Goal: Task Accomplishment & Management: Complete application form

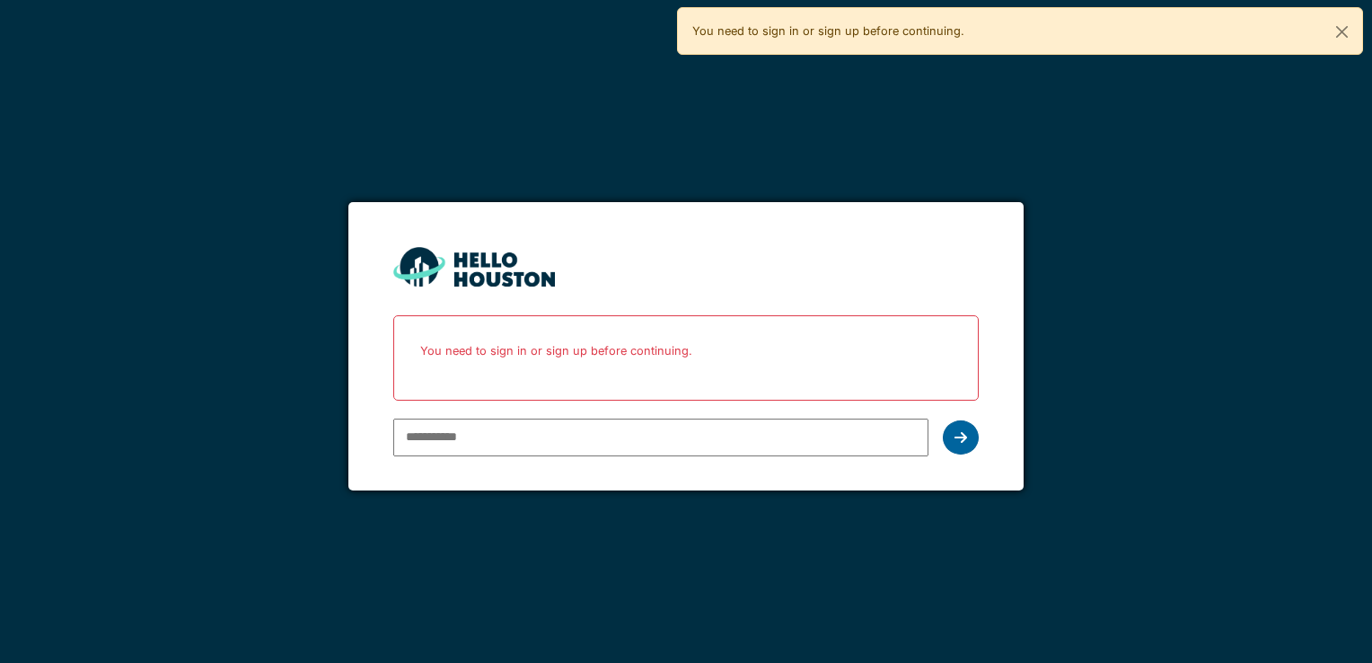
type input "**********"
click at [957, 446] on div at bounding box center [961, 437] width 36 height 34
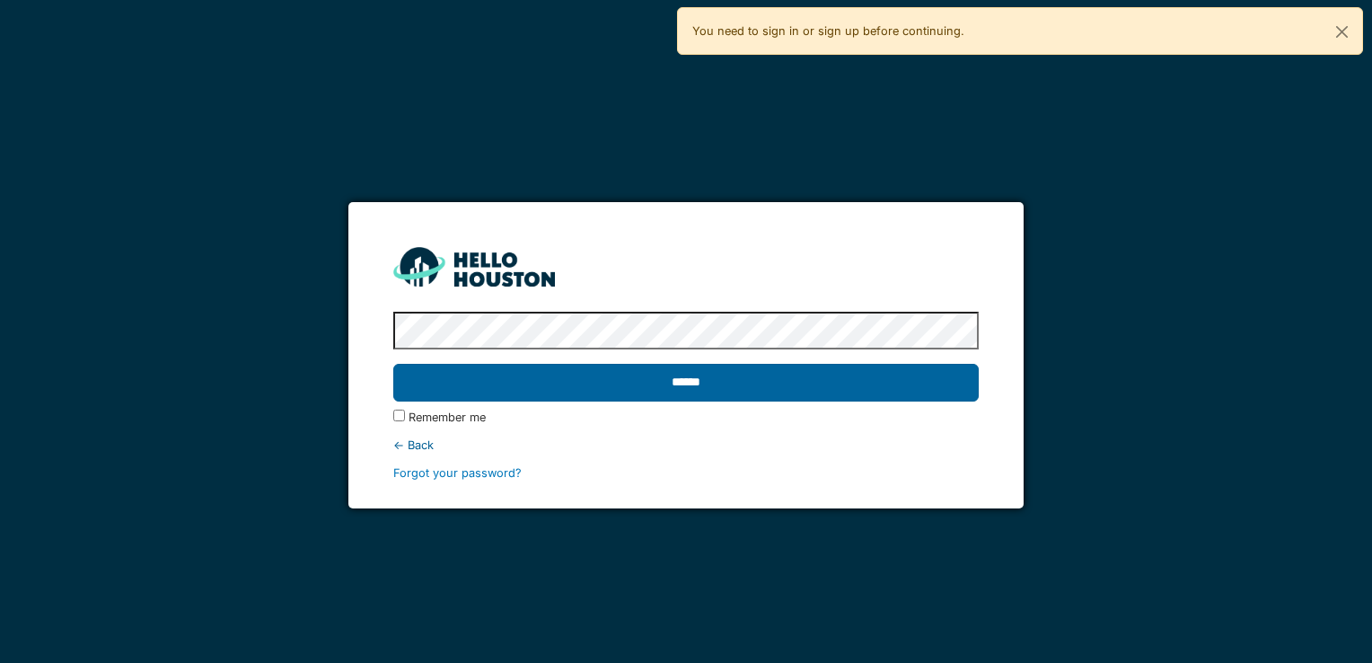
click at [453, 368] on input "******" at bounding box center [685, 383] width 585 height 38
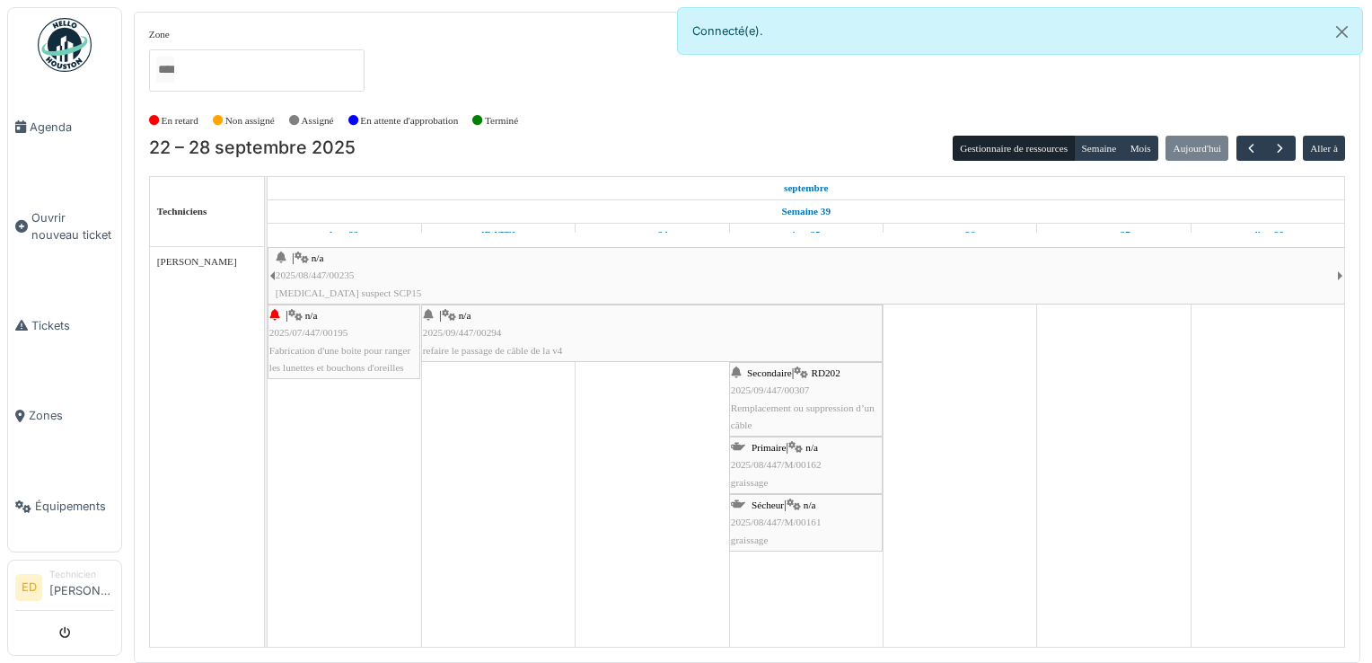
click at [453, 368] on td at bounding box center [498, 447] width 154 height 400
click at [485, 270] on div "| n/a 2025/08/447/00235 Bruit suspect SCP15" at bounding box center [807, 276] width 1062 height 52
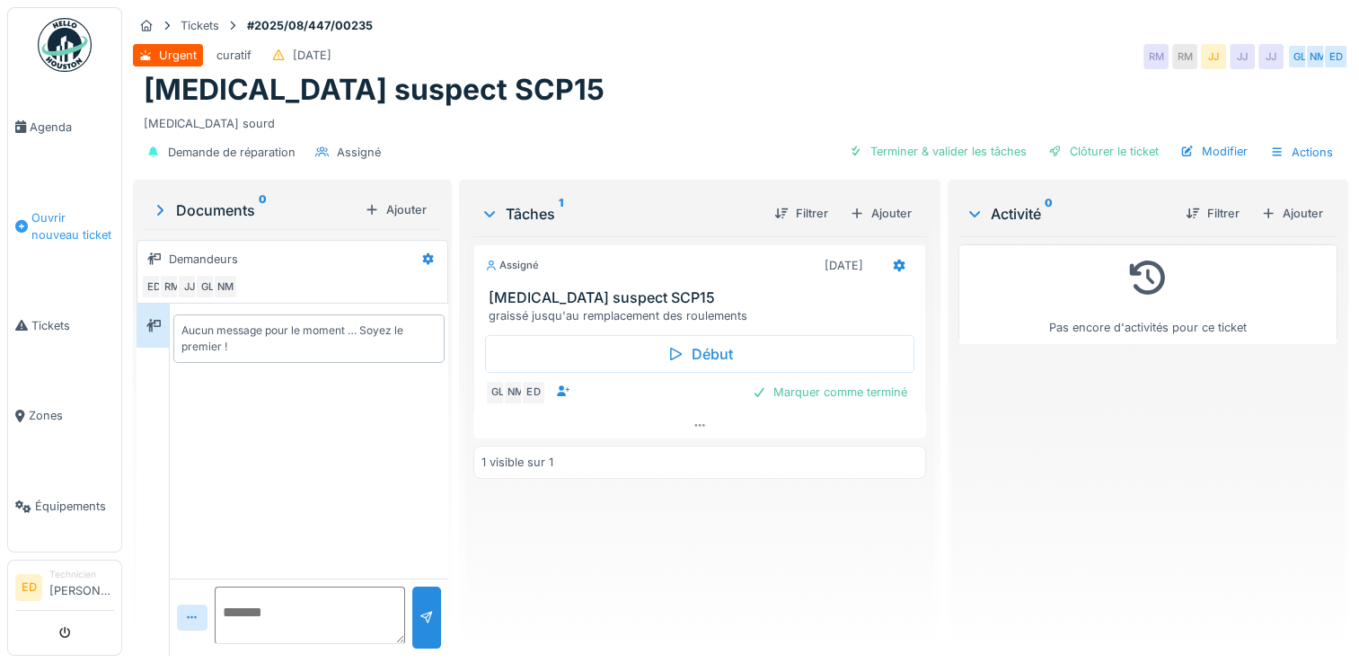
click at [68, 215] on span "Ouvrir nouveau ticket" at bounding box center [72, 226] width 83 height 34
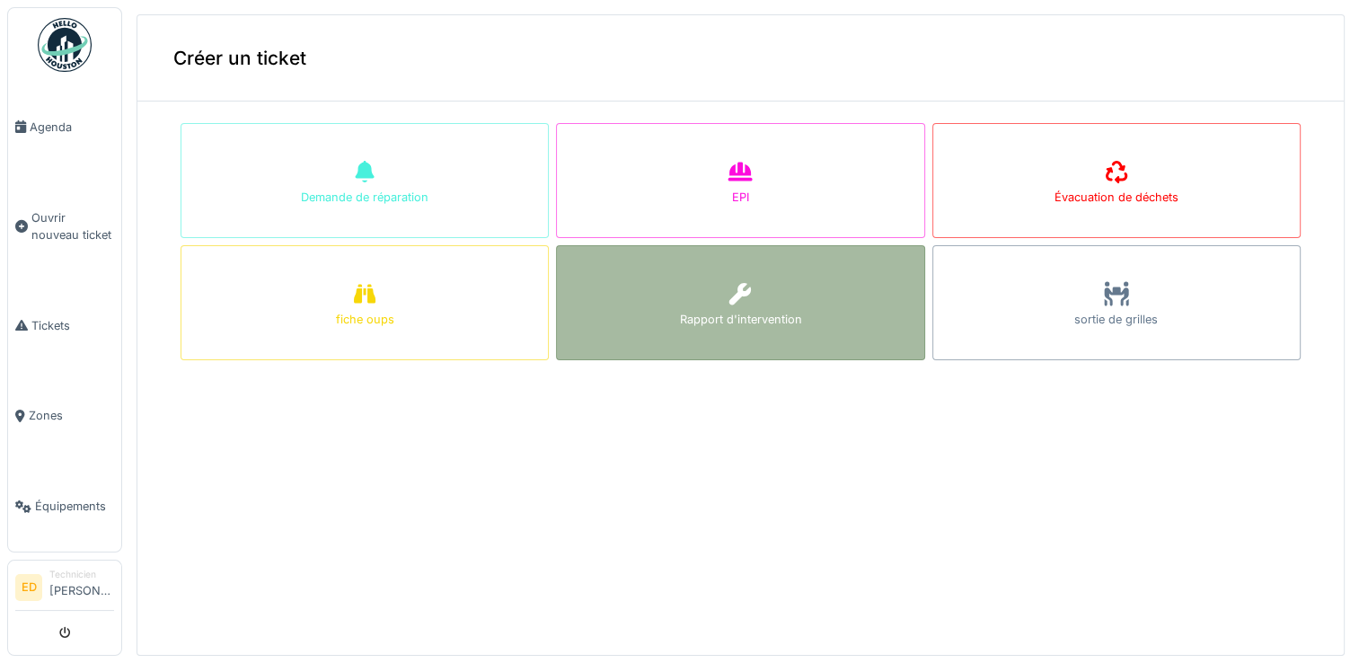
click at [632, 276] on div "Rapport d'intervention" at bounding box center [740, 302] width 368 height 115
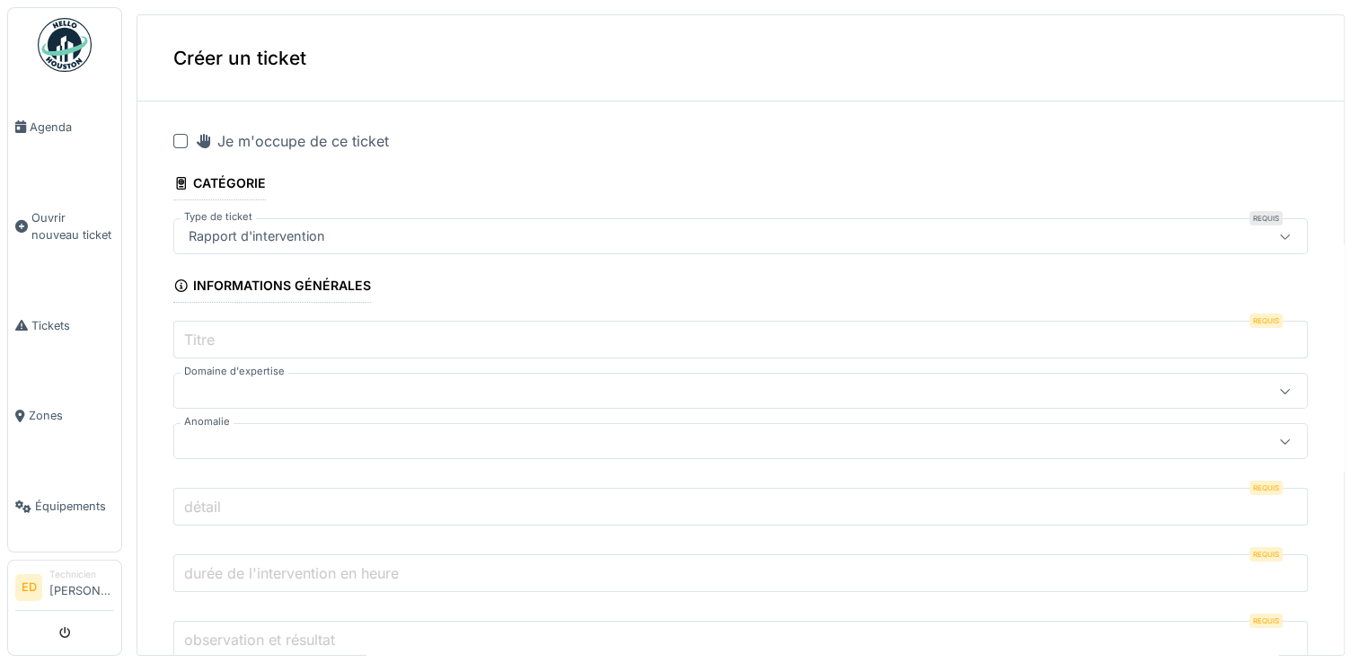
click at [185, 145] on div at bounding box center [180, 141] width 14 height 14
click at [255, 355] on input "Titre" at bounding box center [740, 340] width 1134 height 38
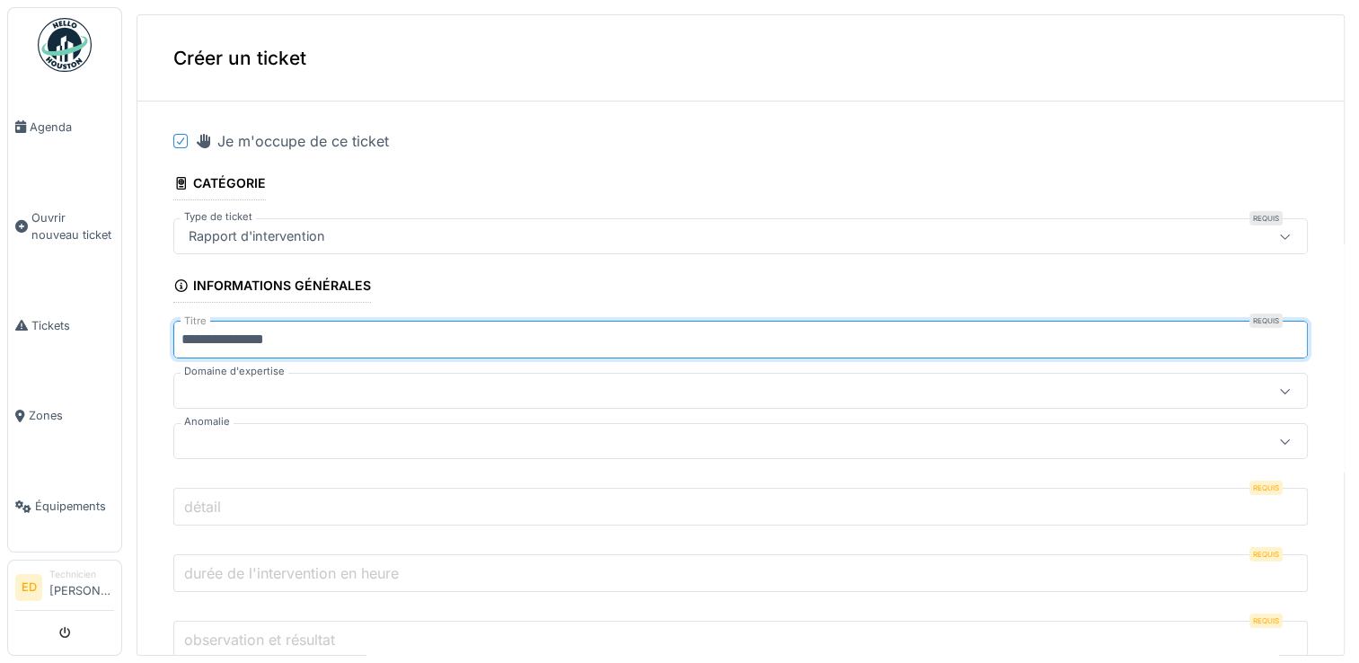
type input "**********"
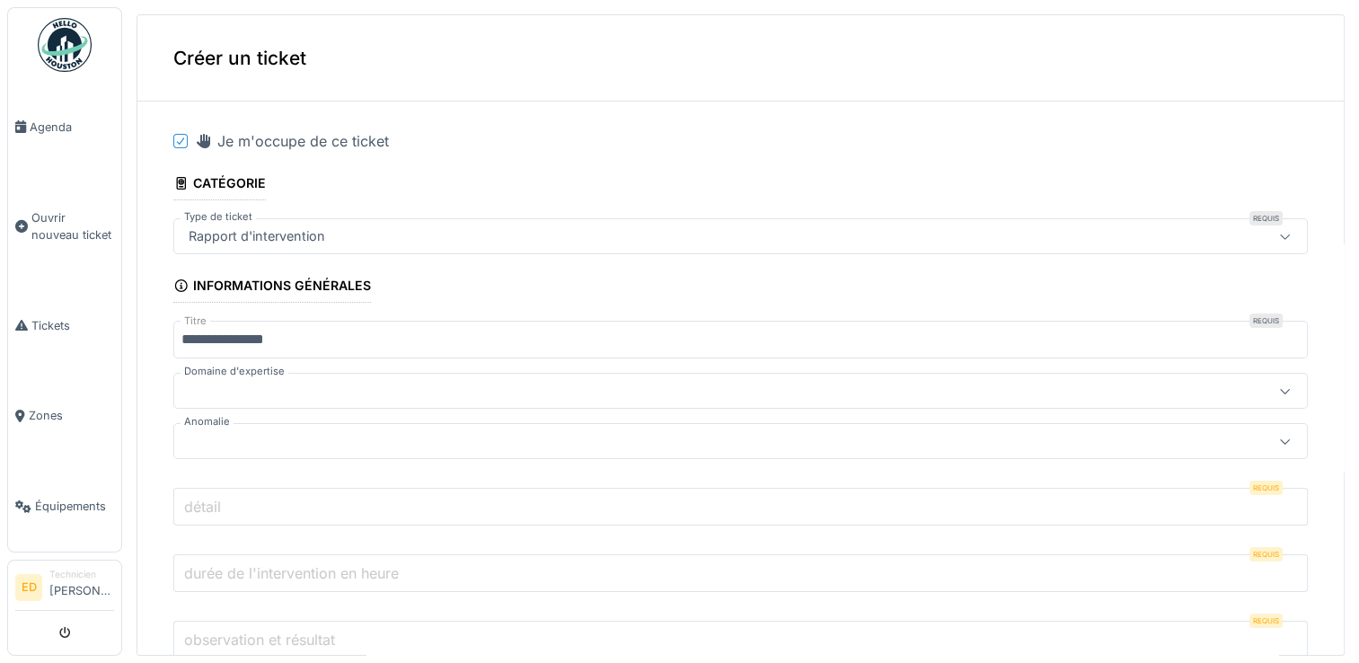
click at [251, 382] on div at bounding box center [677, 391] width 992 height 20
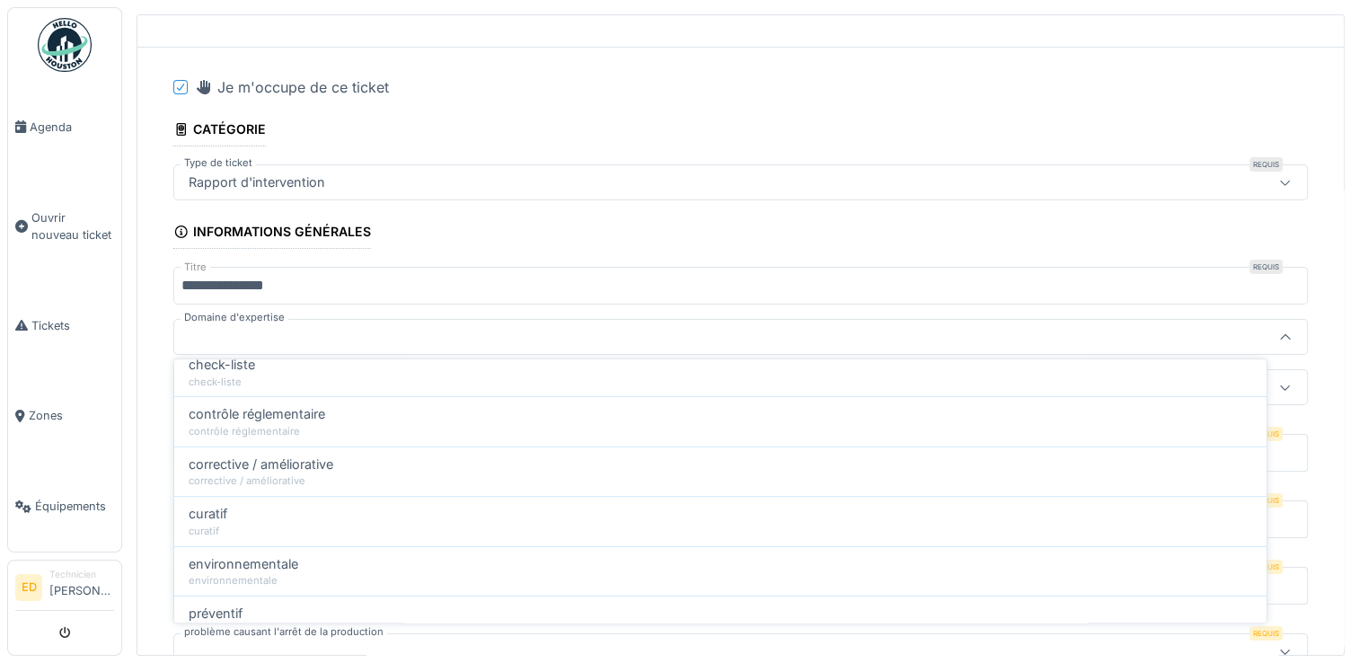
scroll to position [144, 0]
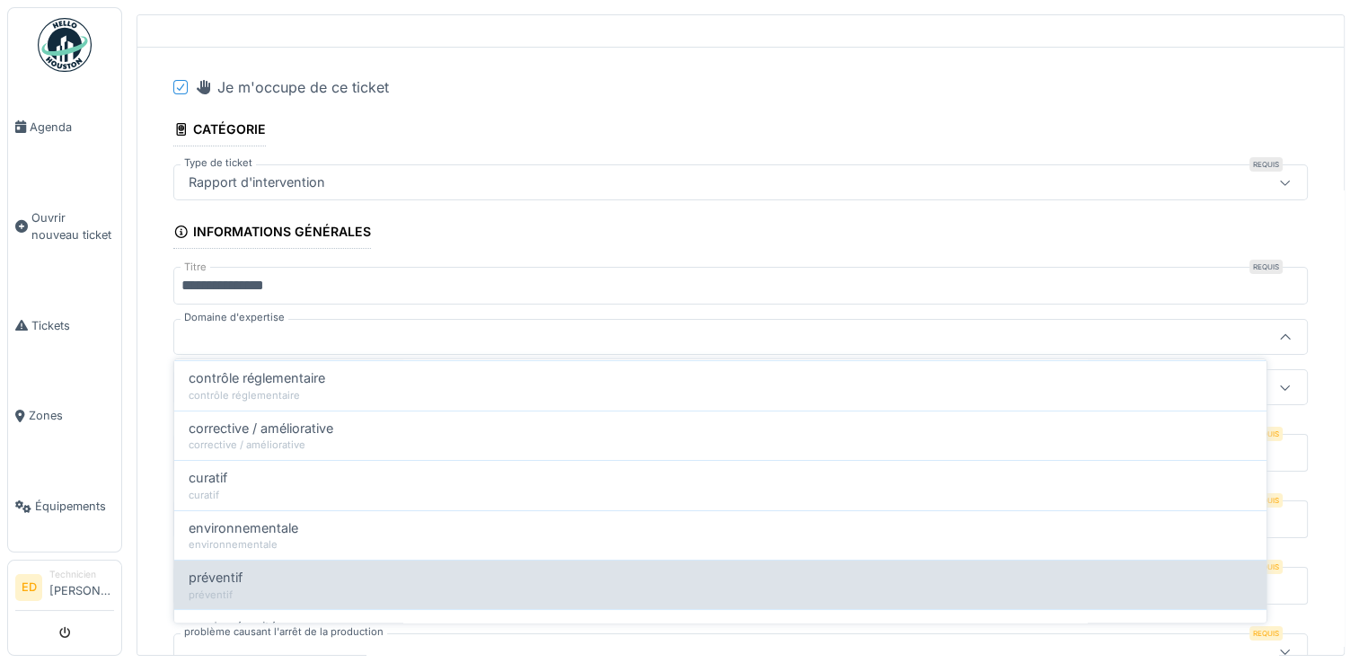
click at [1164, 596] on div "préventif" at bounding box center [720, 594] width 1063 height 15
type input "****"
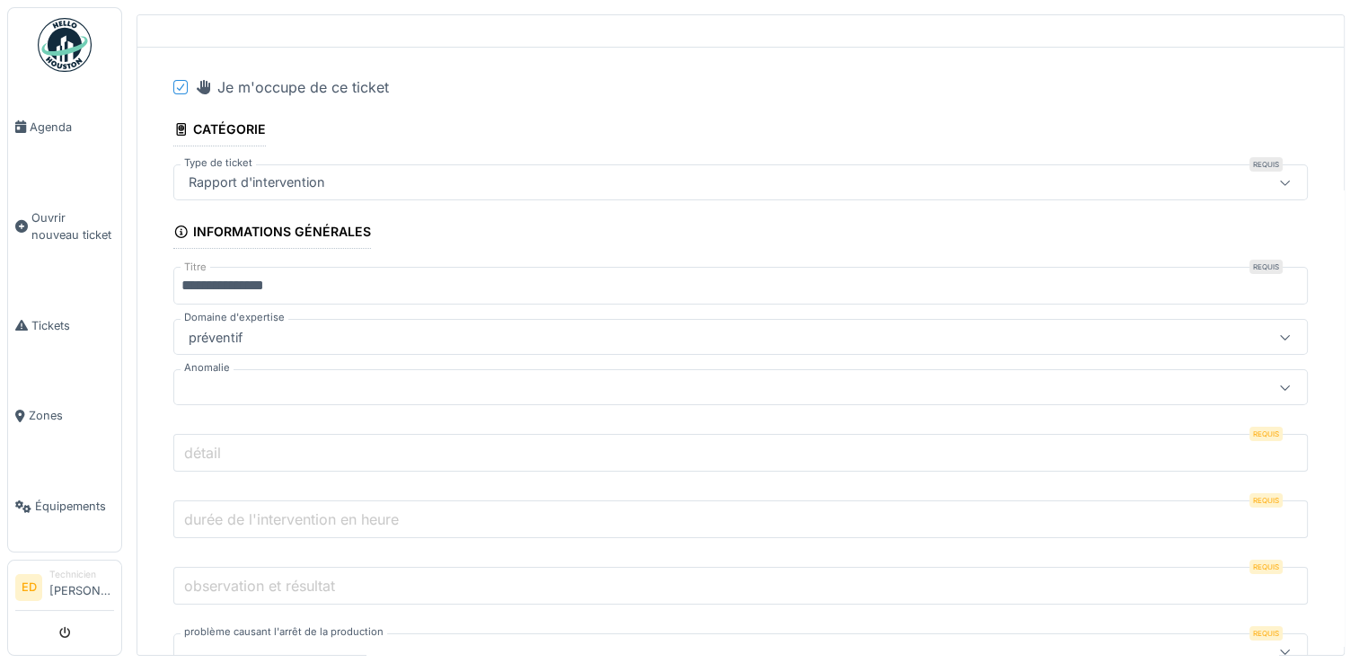
click at [615, 377] on div at bounding box center [677, 387] width 992 height 20
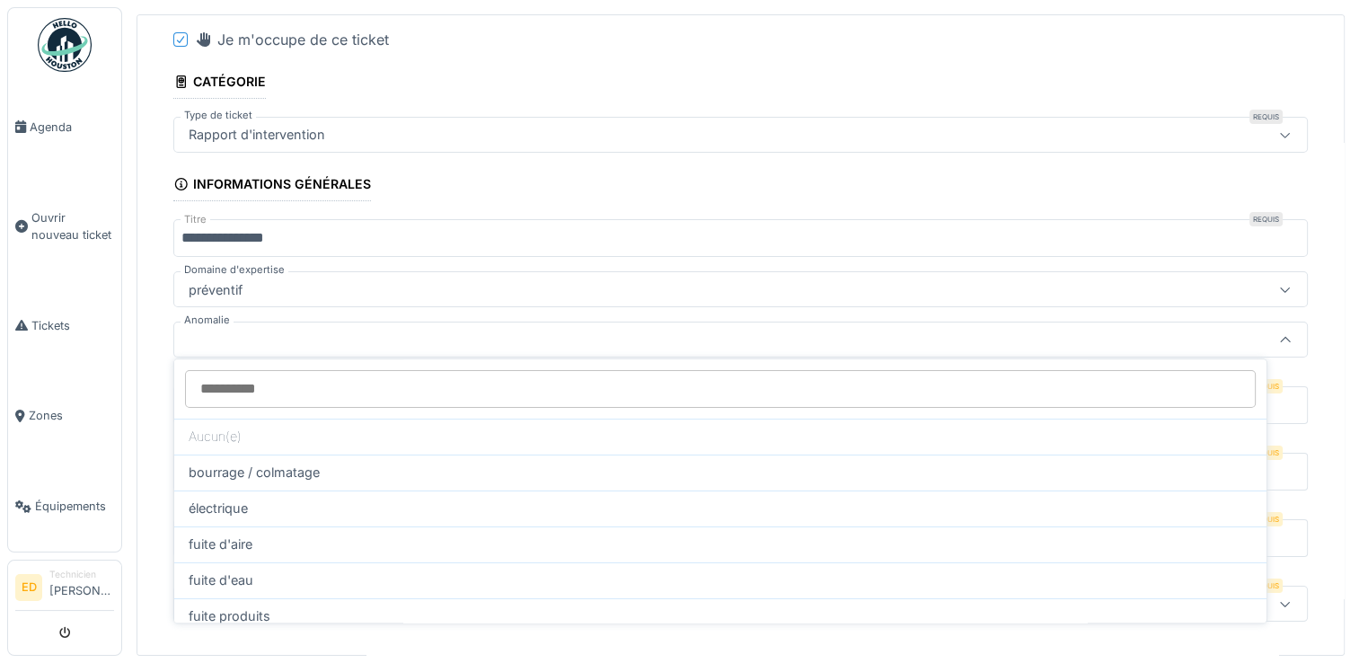
scroll to position [104, 0]
click at [1265, 609] on div "Aucun(e) bourrage / colmatage électrique fuite d'aire fuite d'eau fuite produit…" at bounding box center [720, 490] width 1094 height 265
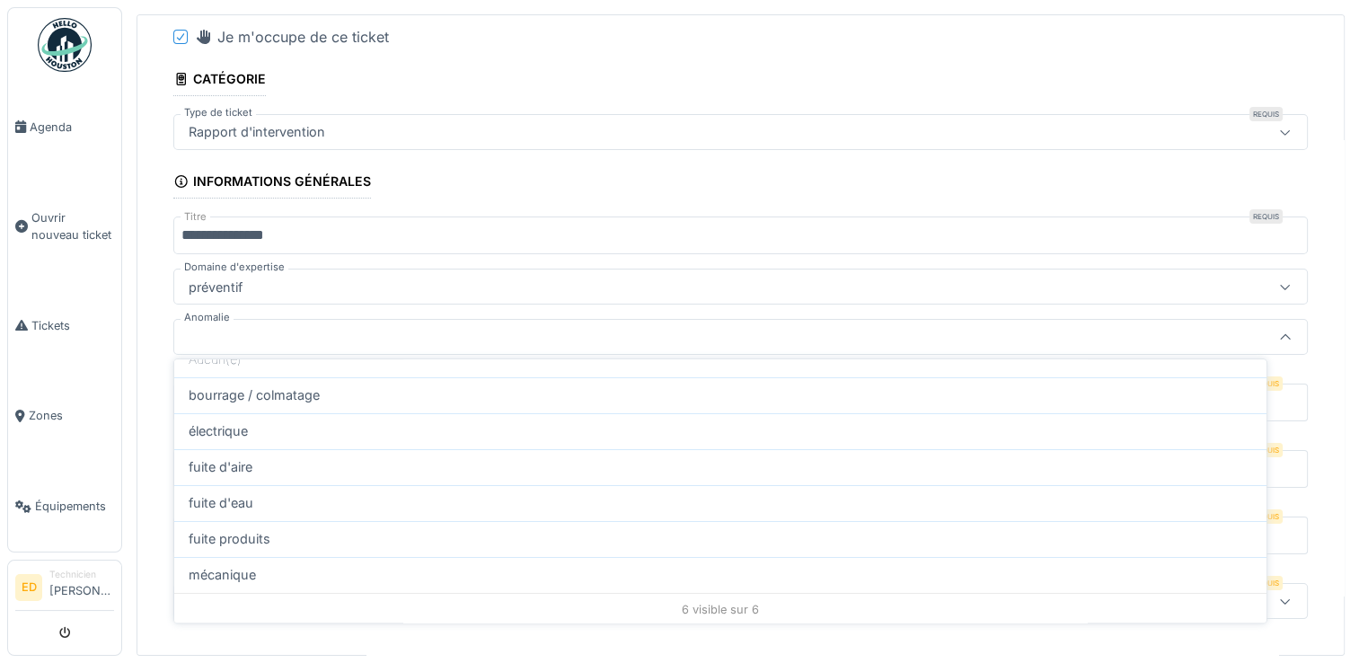
scroll to position [79, 0]
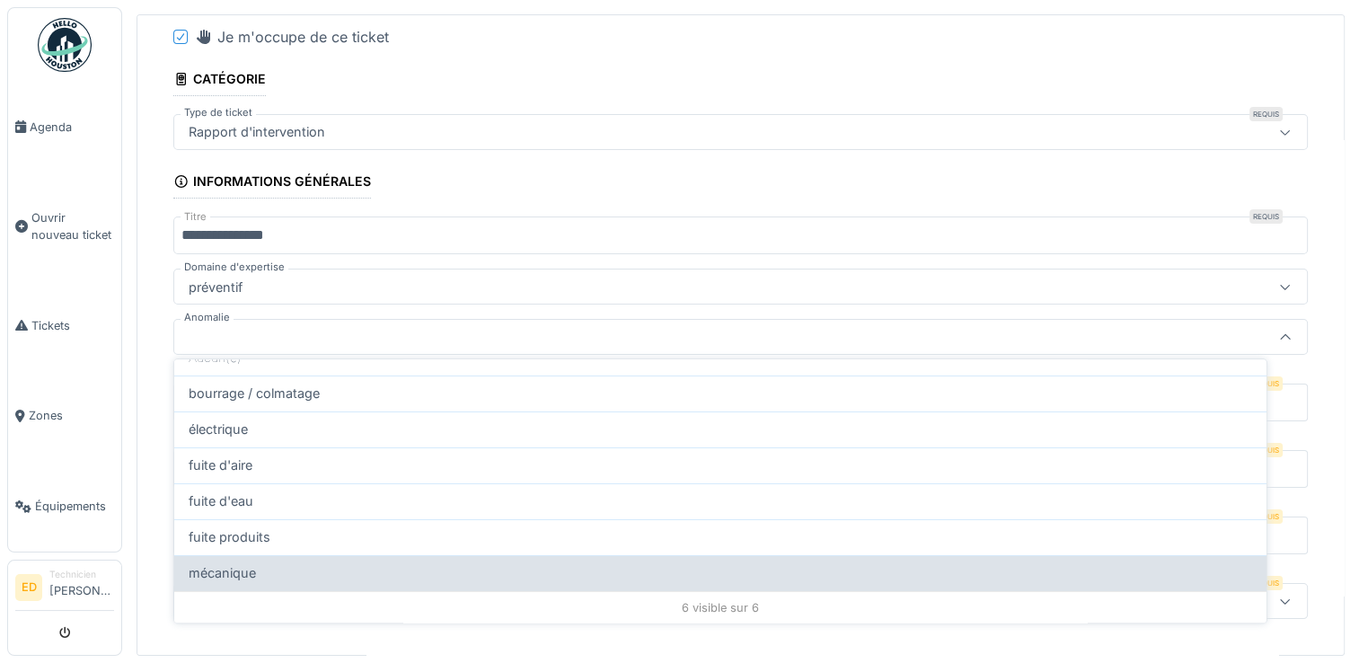
click at [984, 581] on div "mécanique" at bounding box center [720, 573] width 1092 height 36
type input "**"
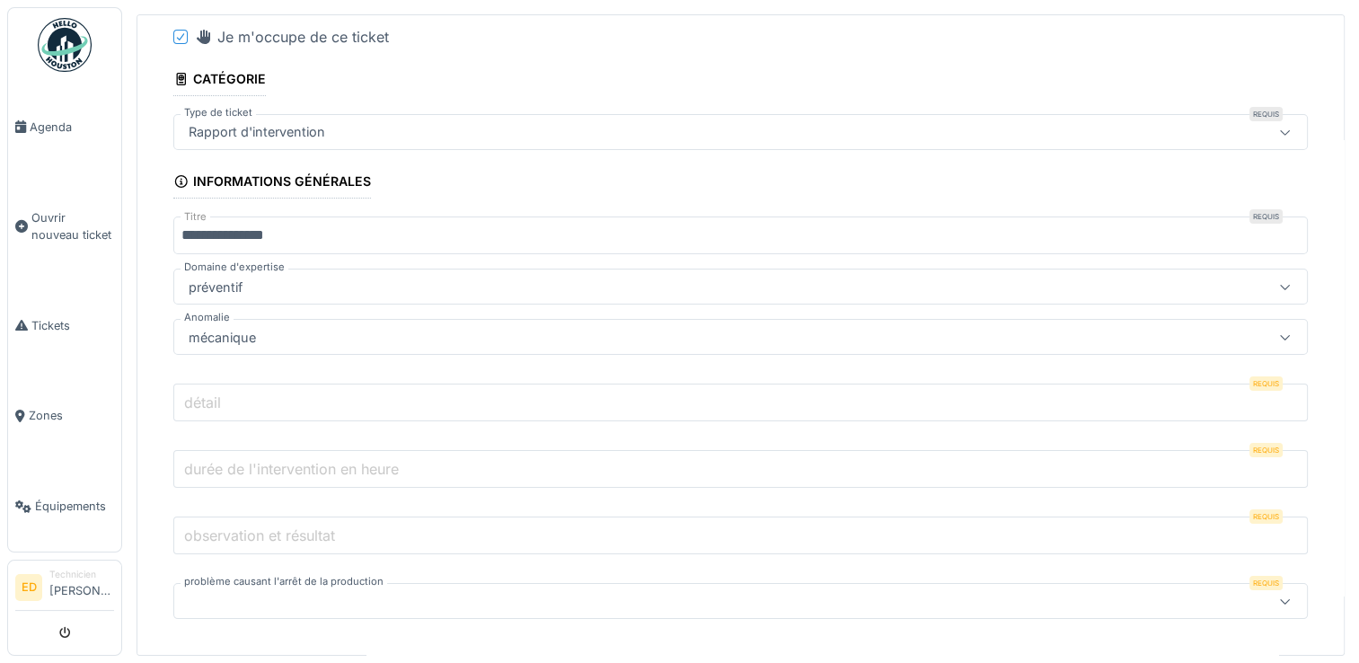
click at [807, 394] on input "détail" at bounding box center [740, 403] width 1134 height 38
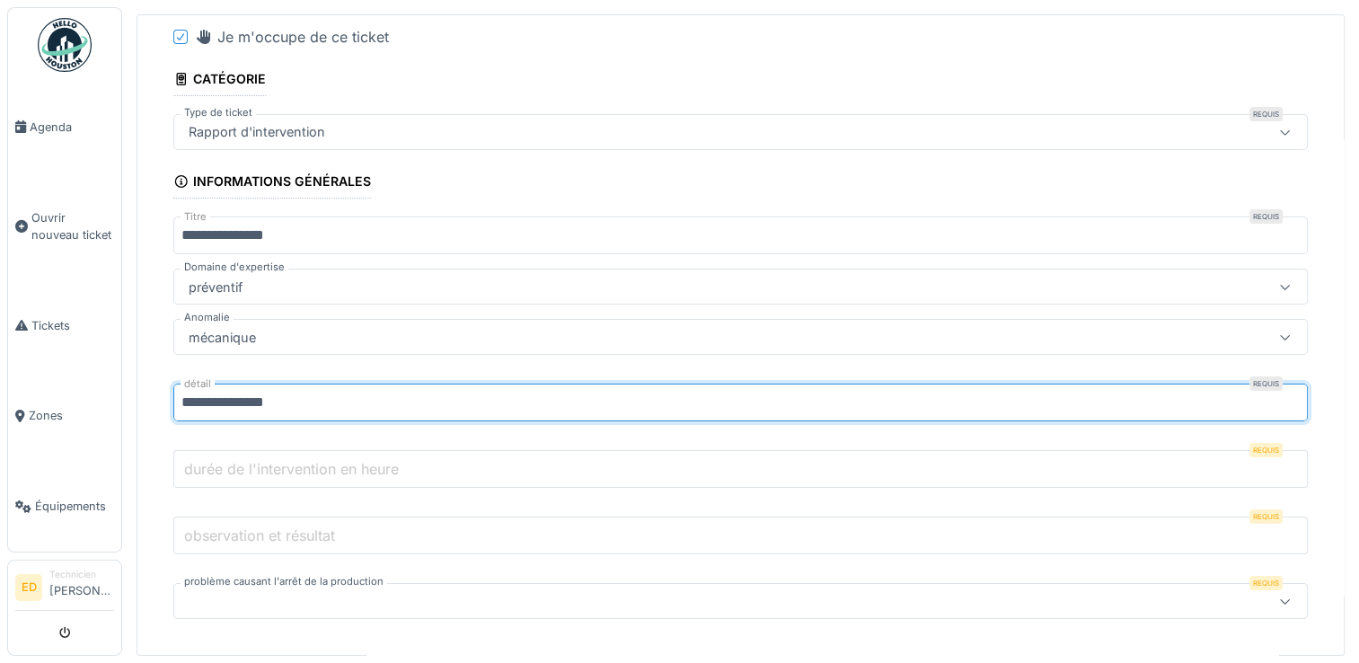
type input "**********"
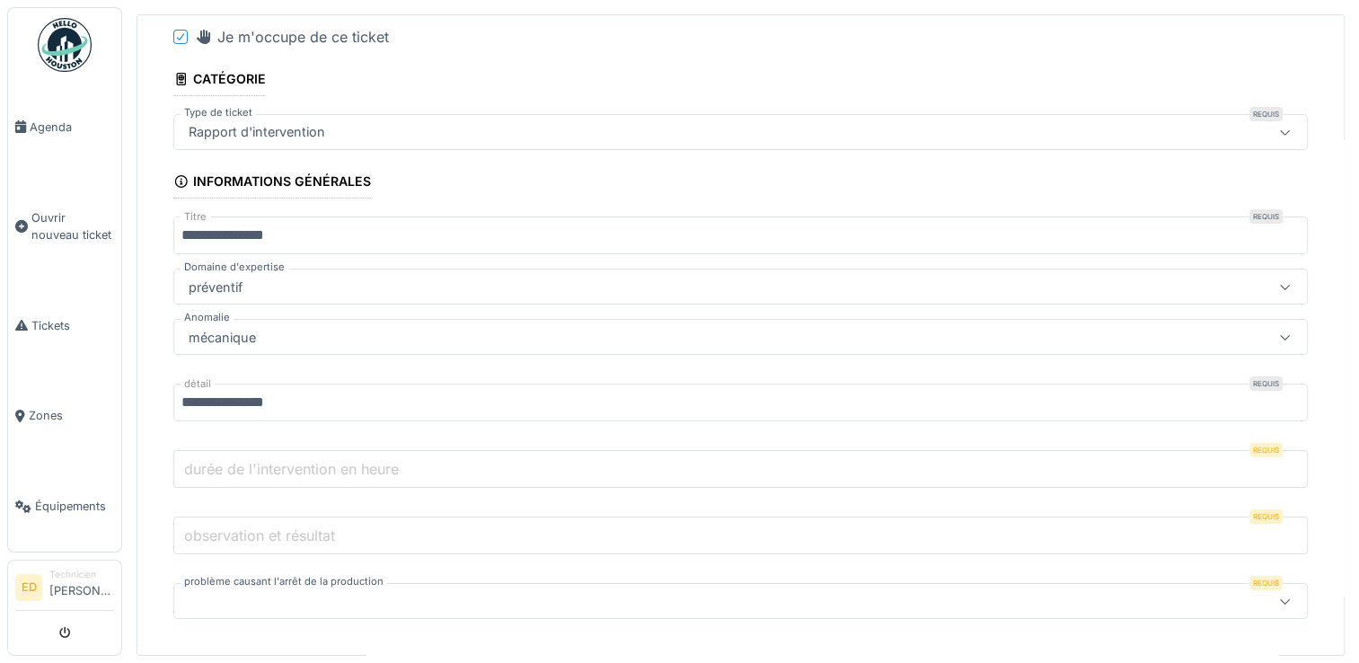
click at [625, 450] on input "durée de l'intervention en heure" at bounding box center [740, 469] width 1134 height 38
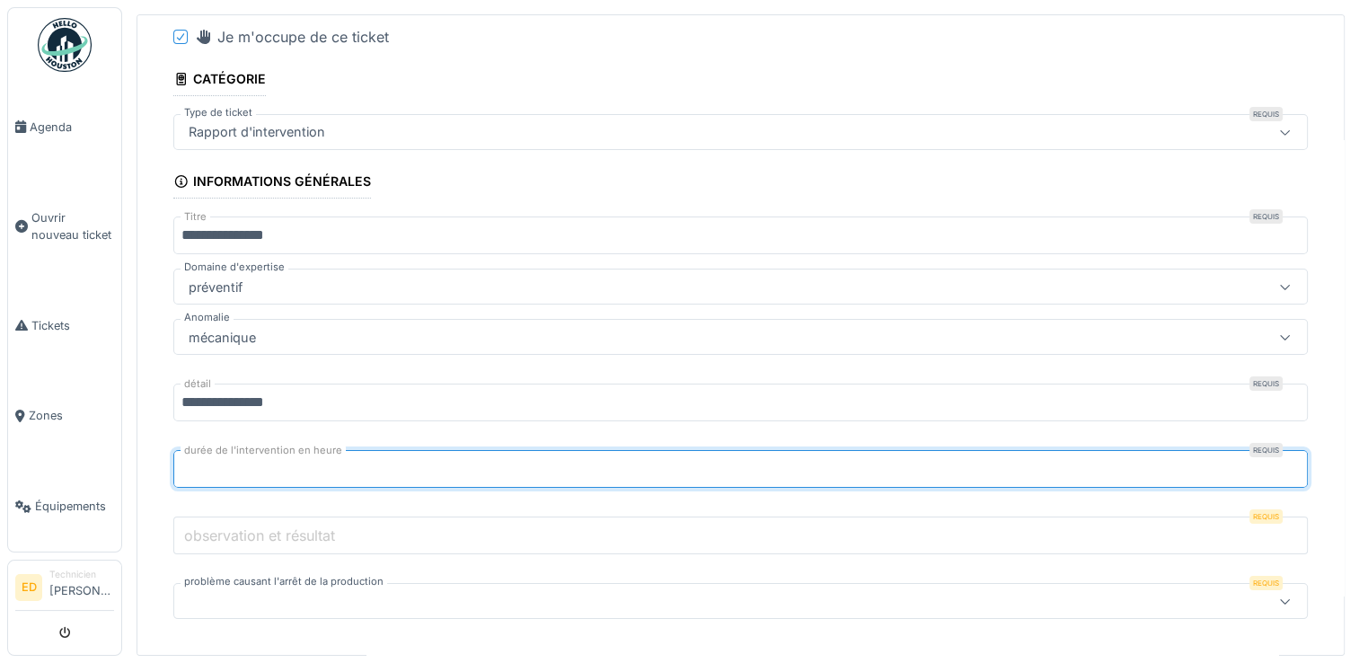
type input "***"
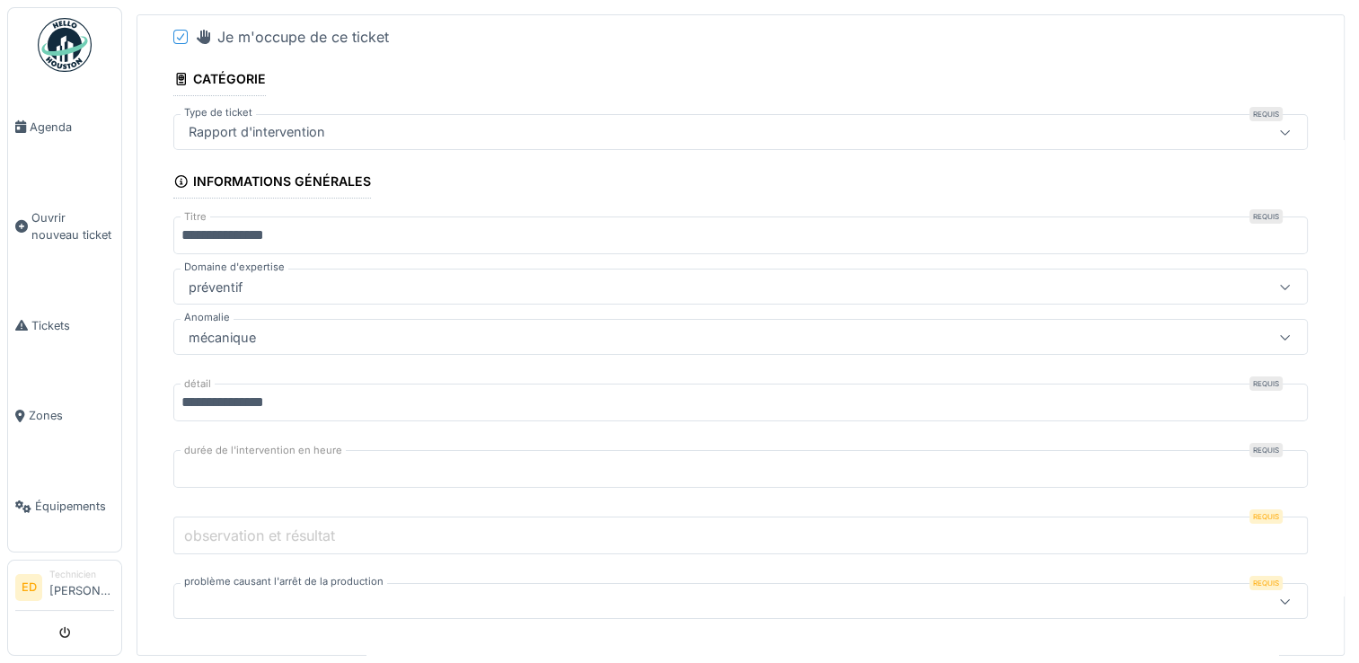
click at [591, 526] on input "observation et résultat" at bounding box center [740, 535] width 1134 height 38
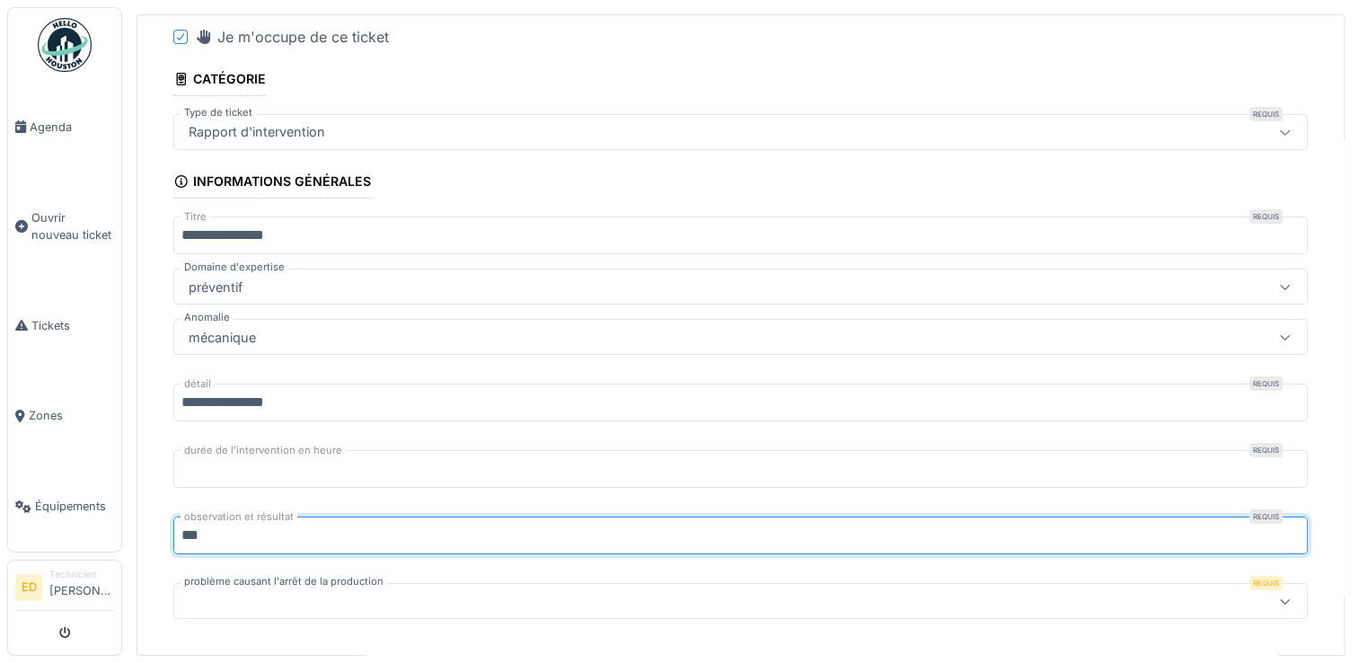
type input "***"
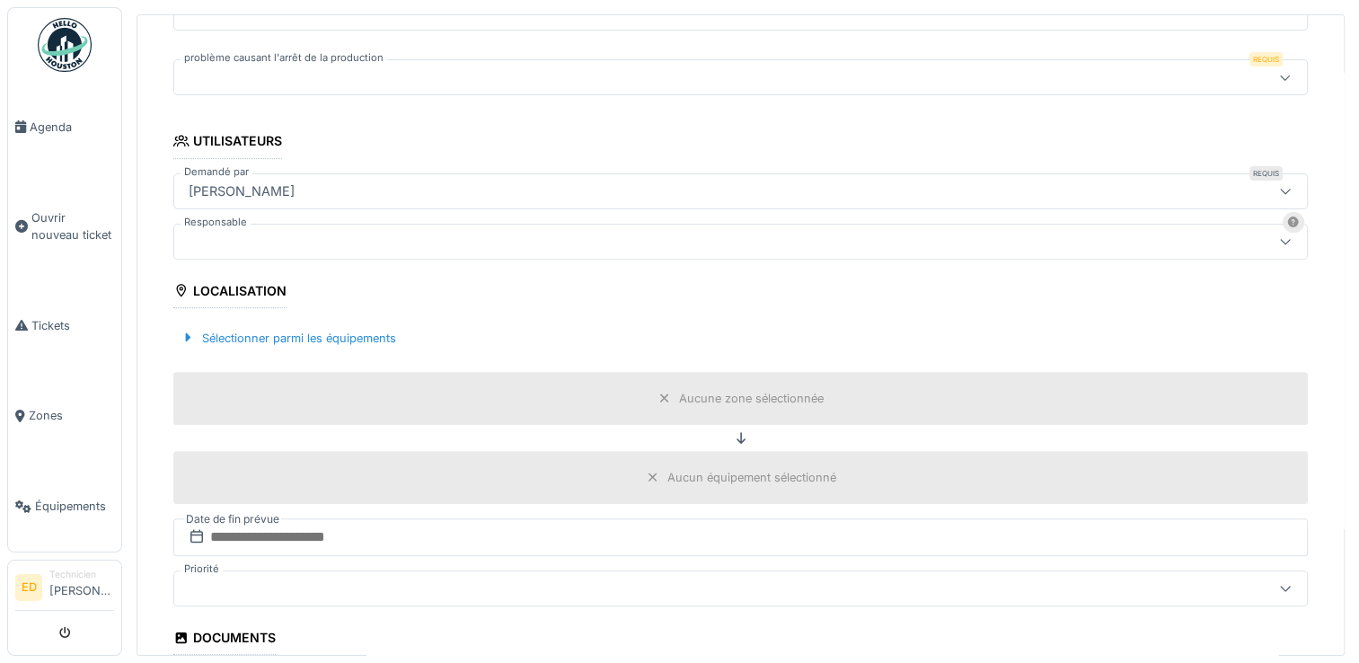
click at [498, 71] on div at bounding box center [677, 77] width 992 height 20
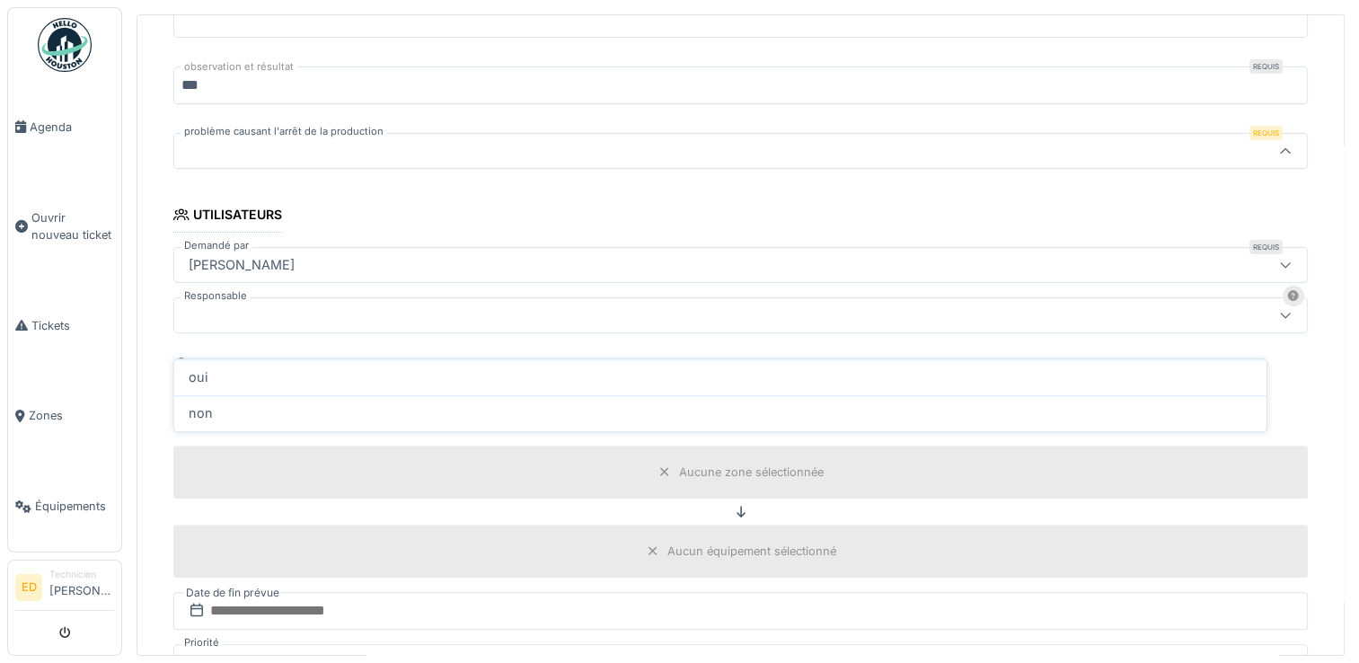
scroll to position [367, 0]
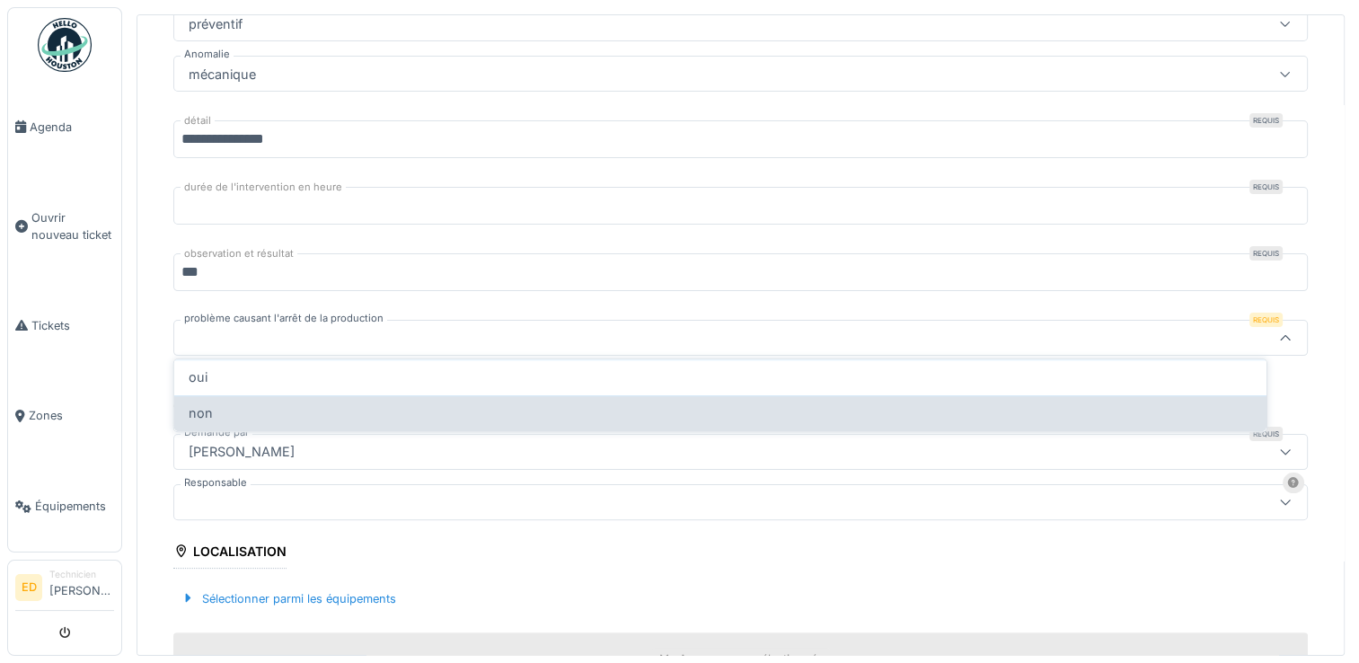
click at [386, 403] on div "non" at bounding box center [720, 413] width 1063 height 20
type input "***"
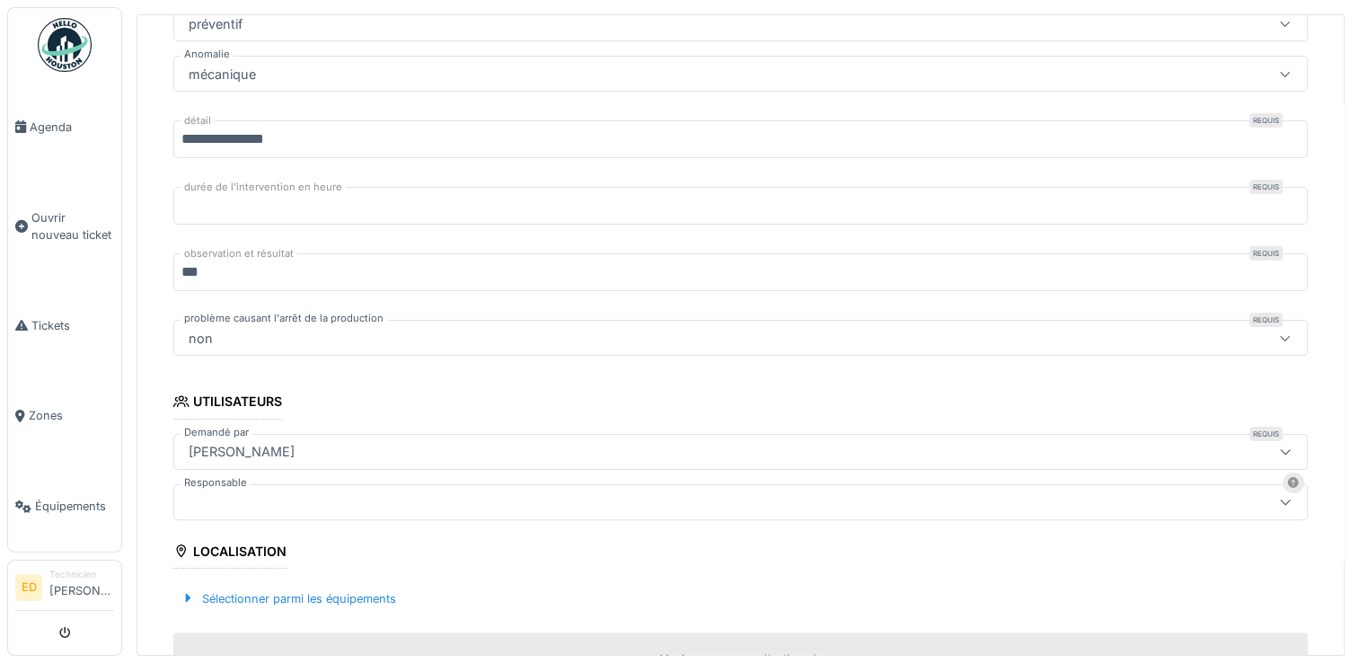
click at [370, 505] on div at bounding box center [740, 502] width 1134 height 36
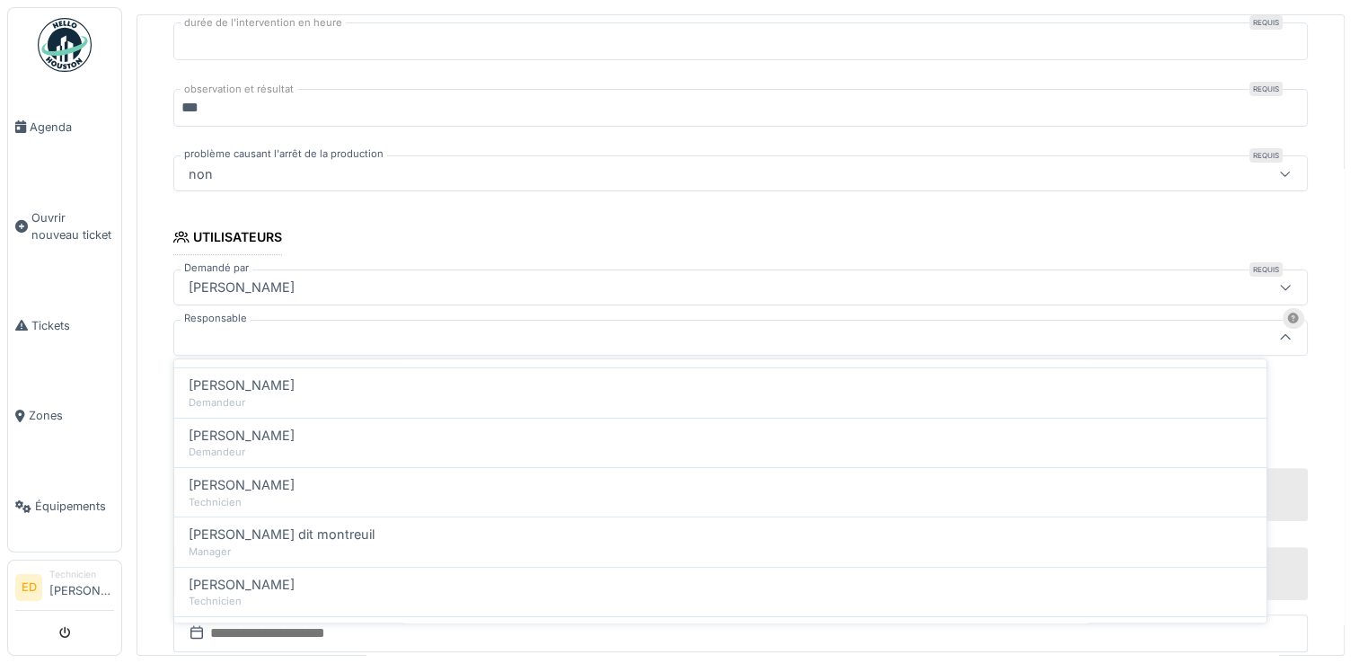
scroll to position [216, 0]
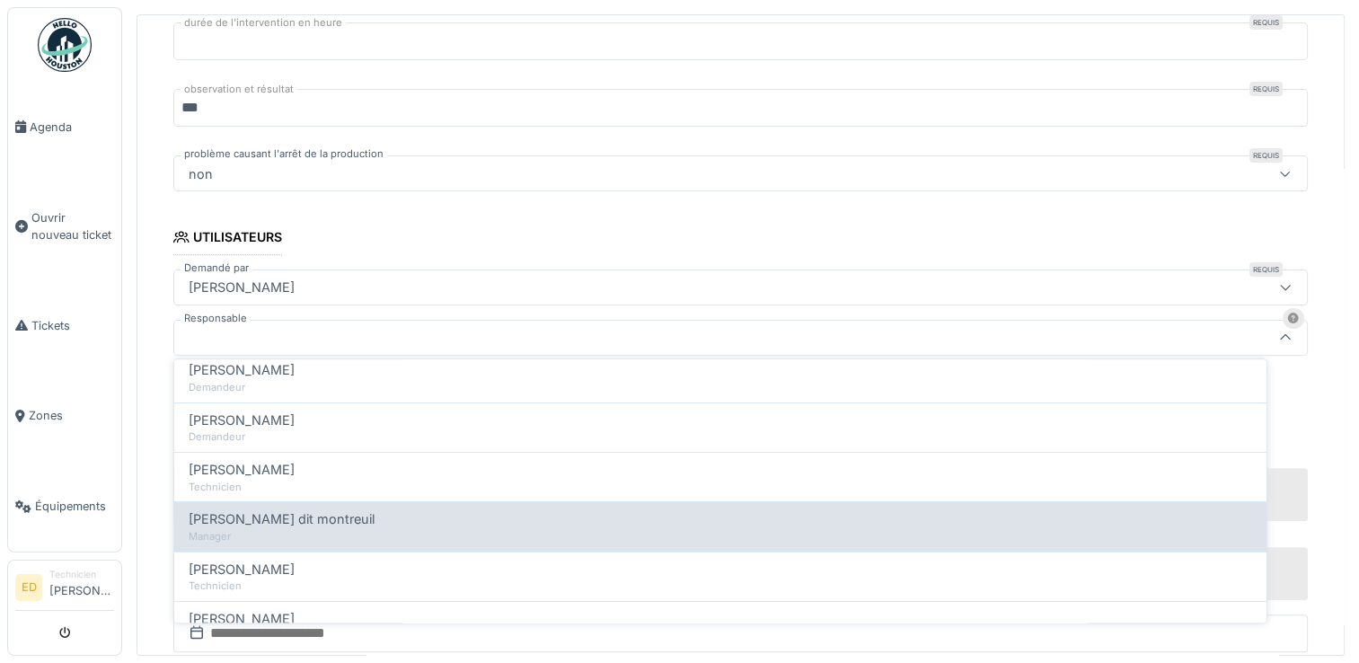
click at [1193, 529] on div "Manager" at bounding box center [720, 536] width 1063 height 15
type input "*****"
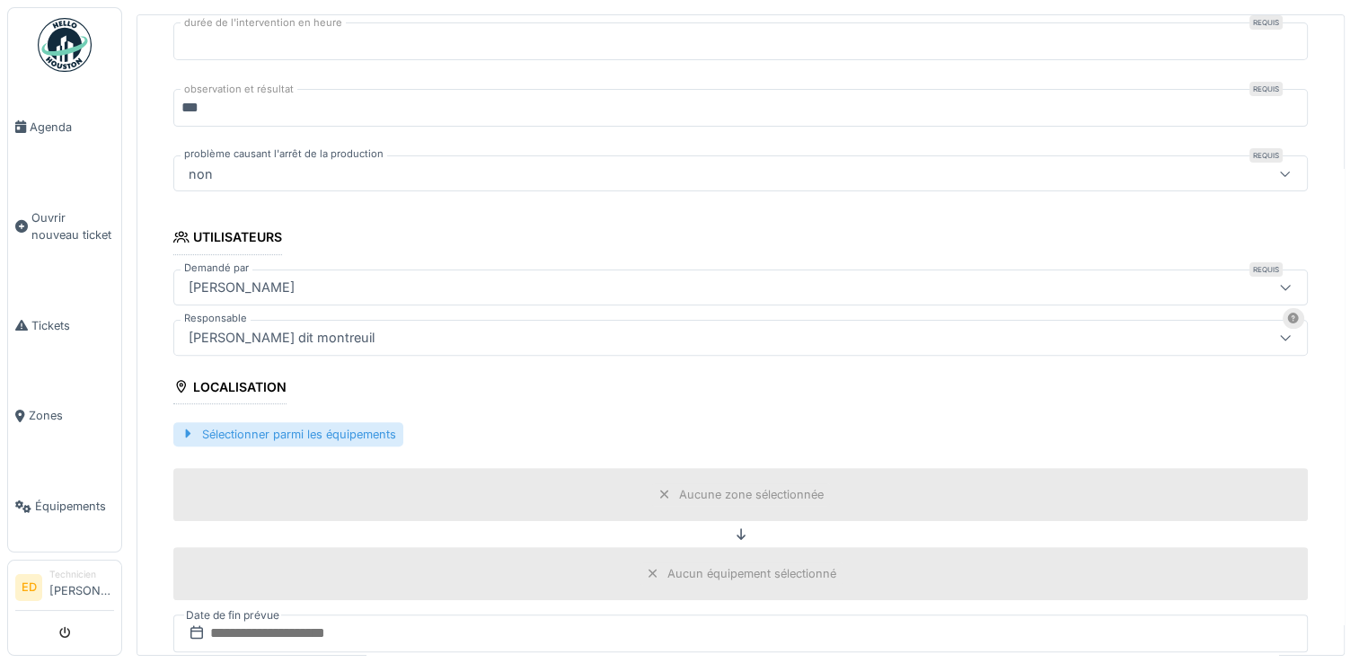
click at [393, 428] on div "Sélectionner parmi les équipements" at bounding box center [288, 434] width 230 height 24
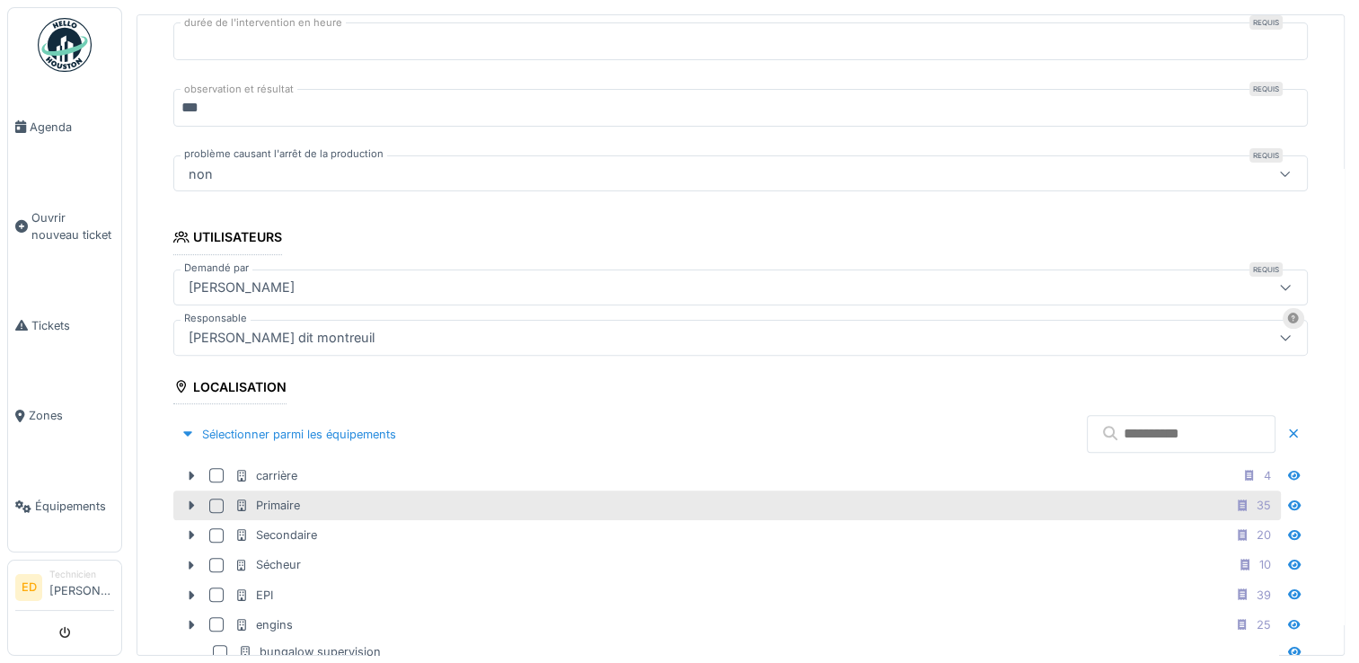
click at [212, 501] on div at bounding box center [216, 505] width 14 height 14
click at [191, 499] on icon at bounding box center [191, 505] width 14 height 12
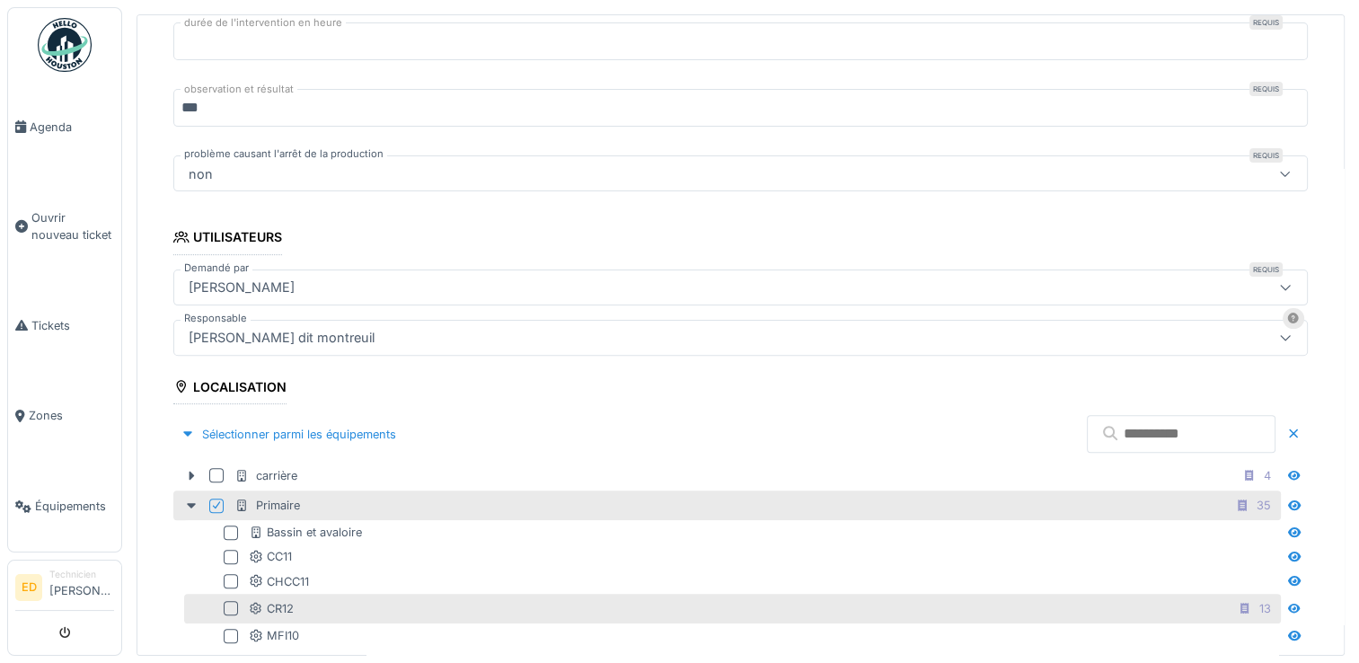
click at [577, 597] on div "CR12 13" at bounding box center [763, 608] width 1028 height 22
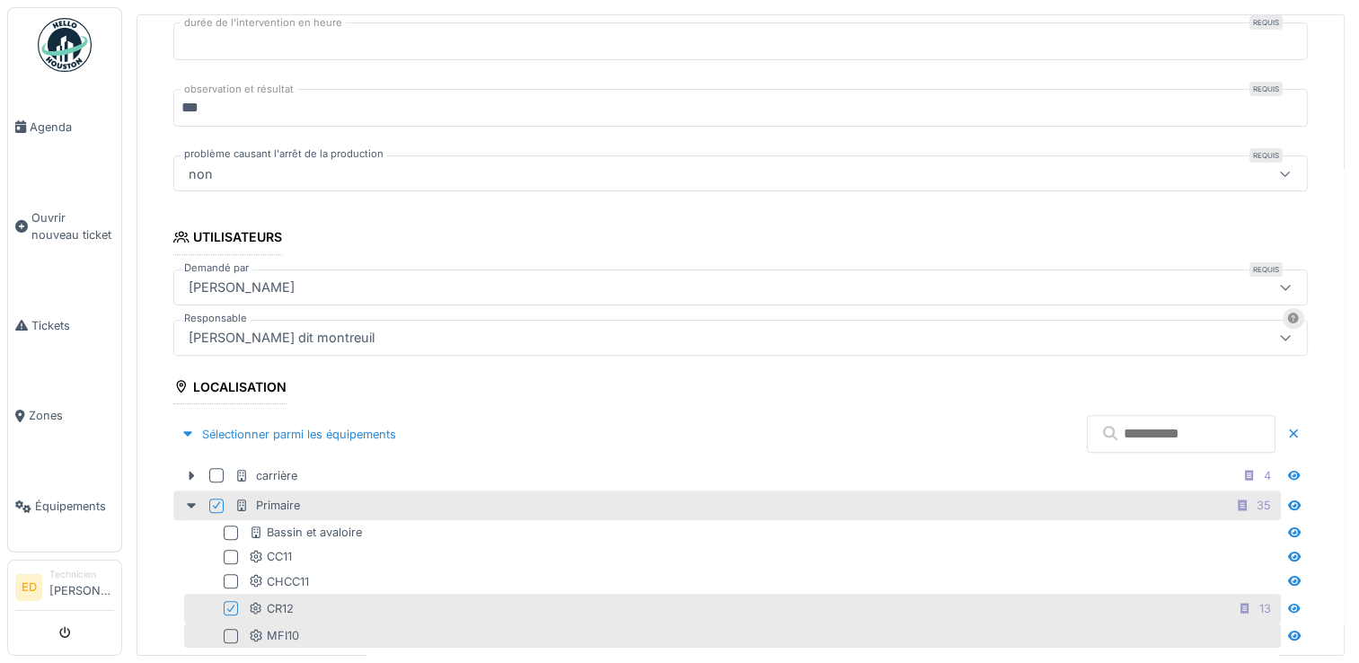
click at [1016, 627] on div "MFI10" at bounding box center [763, 635] width 1028 height 17
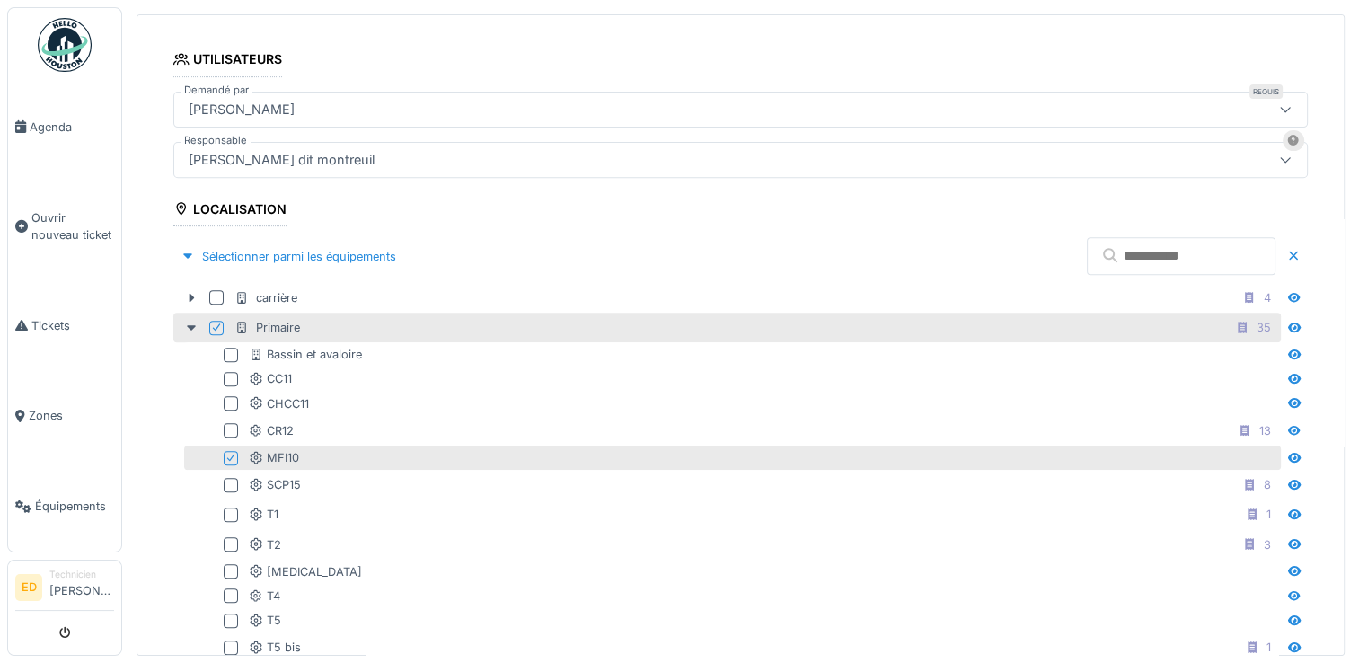
scroll to position [711, 0]
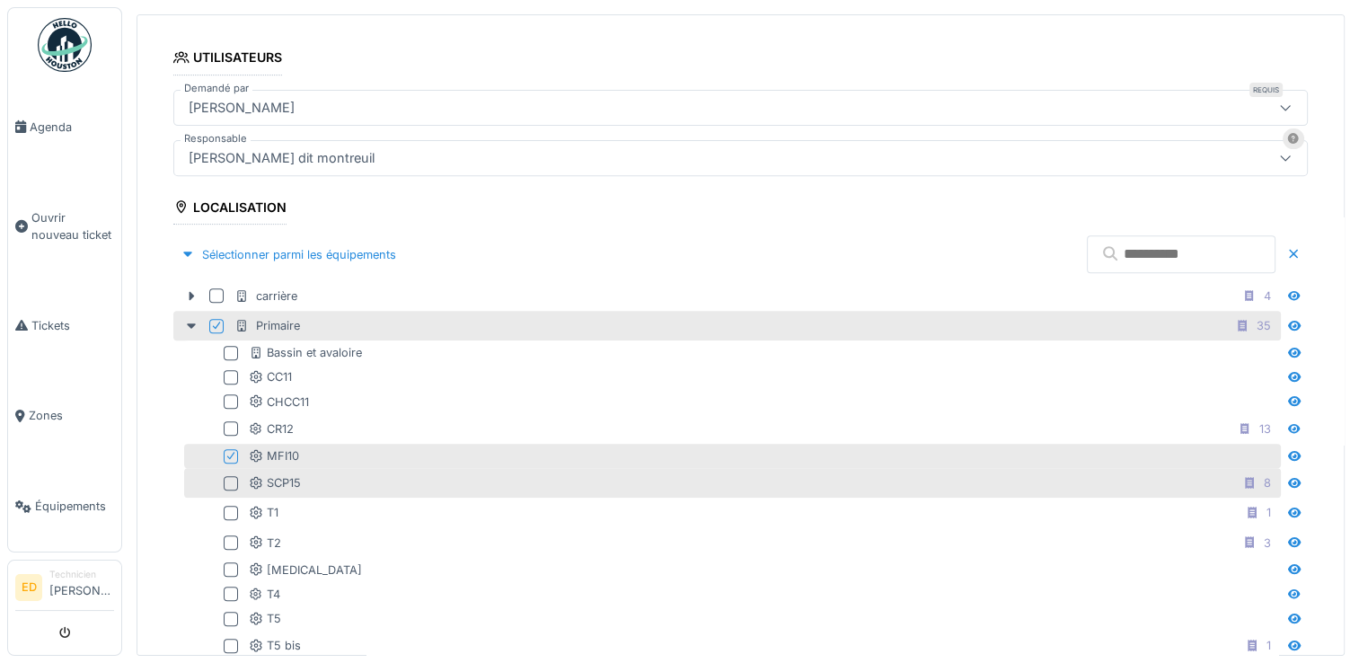
click at [229, 476] on div at bounding box center [231, 483] width 14 height 14
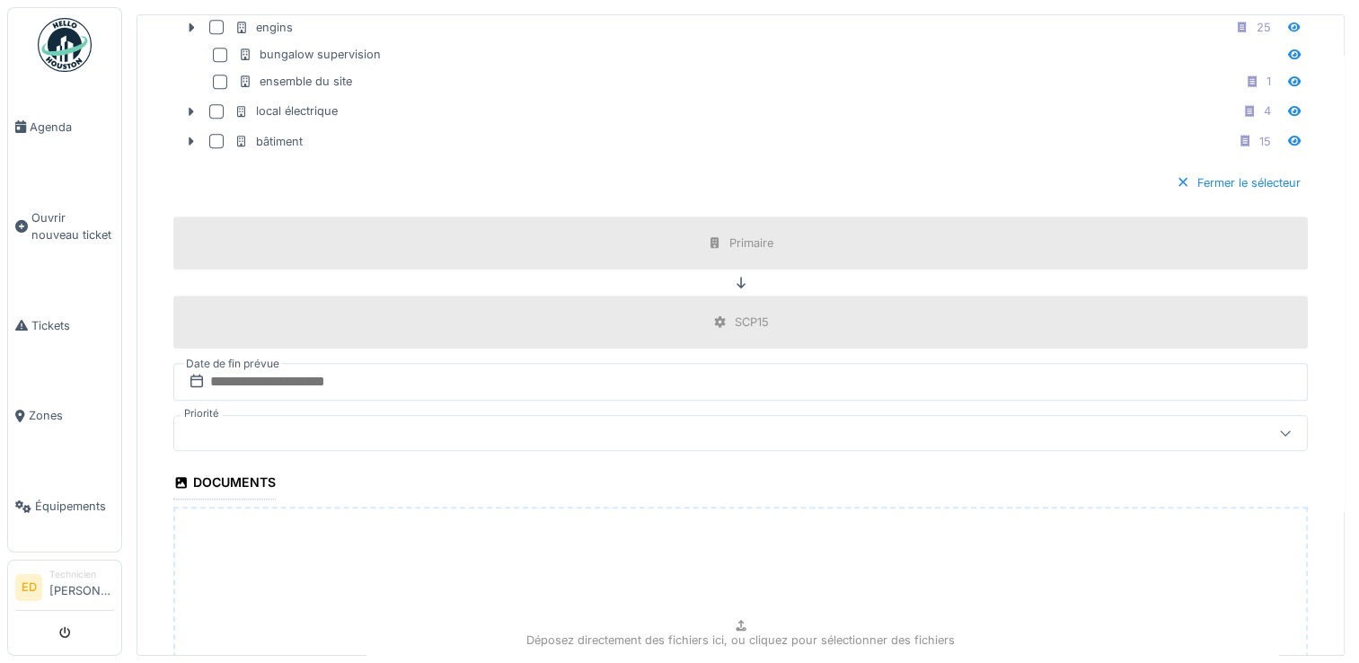
scroll to position [1574, 0]
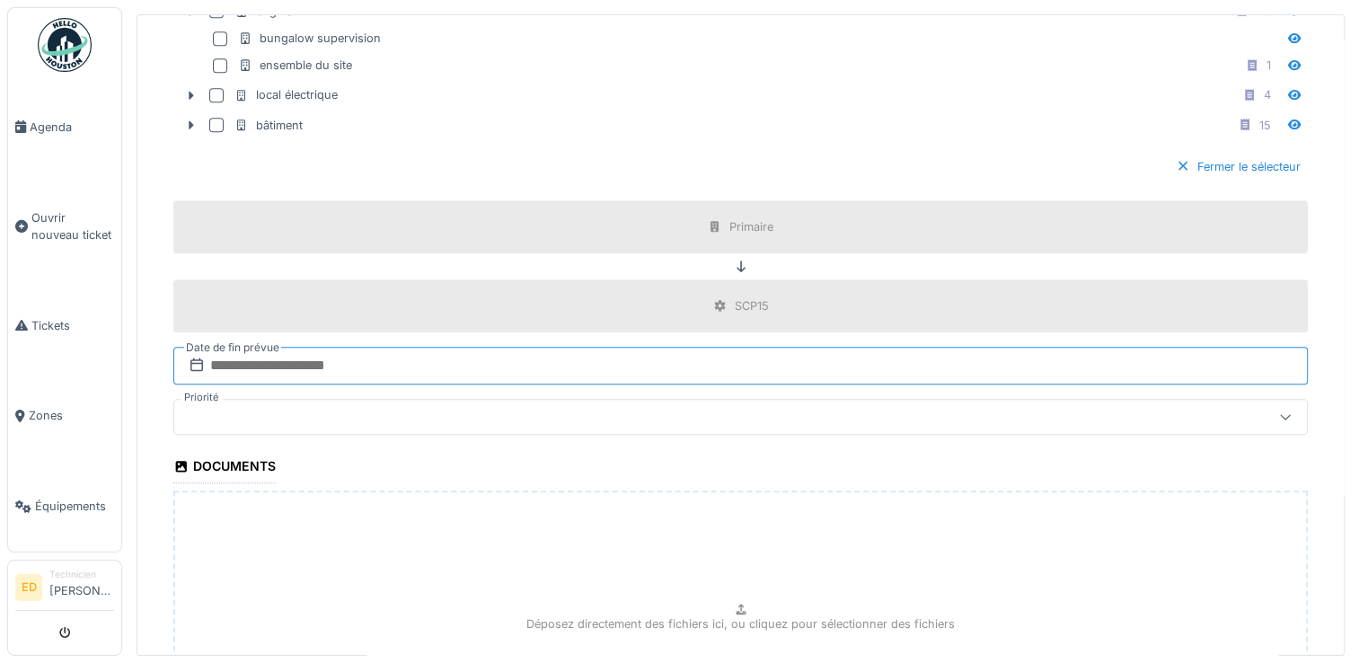
click at [1186, 349] on input "text" at bounding box center [740, 366] width 1134 height 38
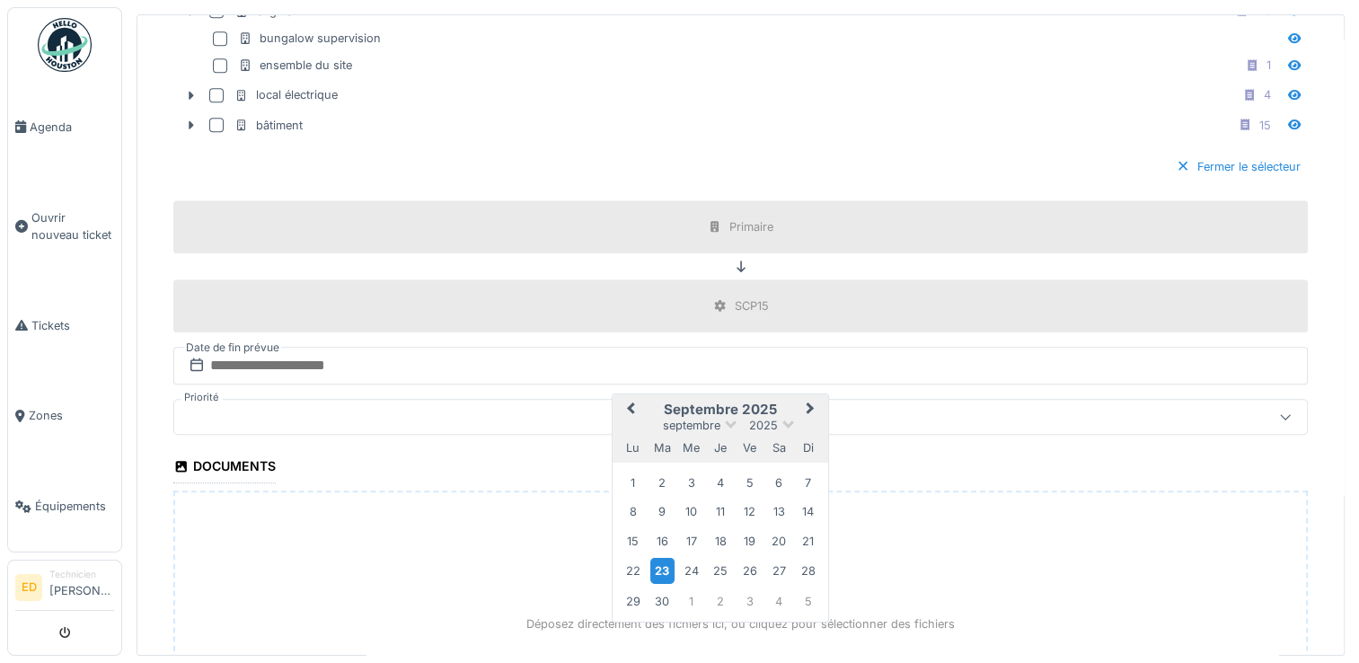
click at [659, 558] on div "23" at bounding box center [662, 571] width 24 height 26
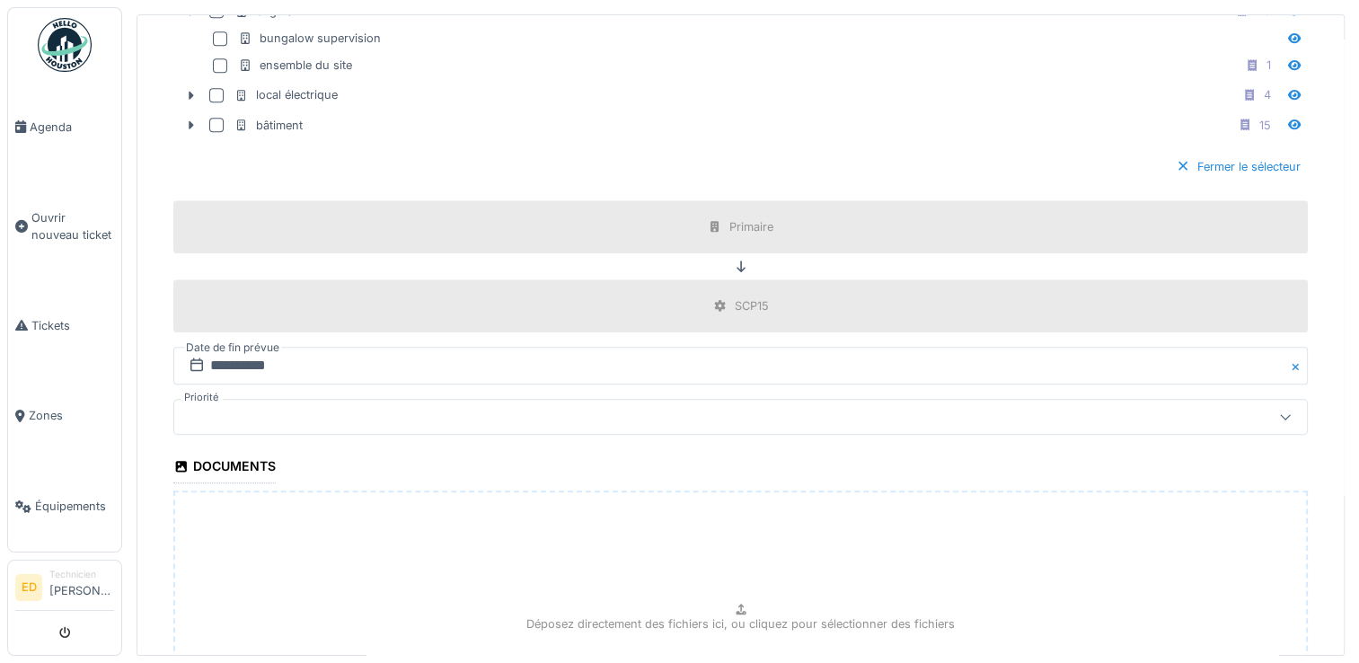
click at [1171, 569] on div "Déposez directement des fichiers ici, ou cliquez pour sélectionner des fichiers" at bounding box center [740, 624] width 1134 height 269
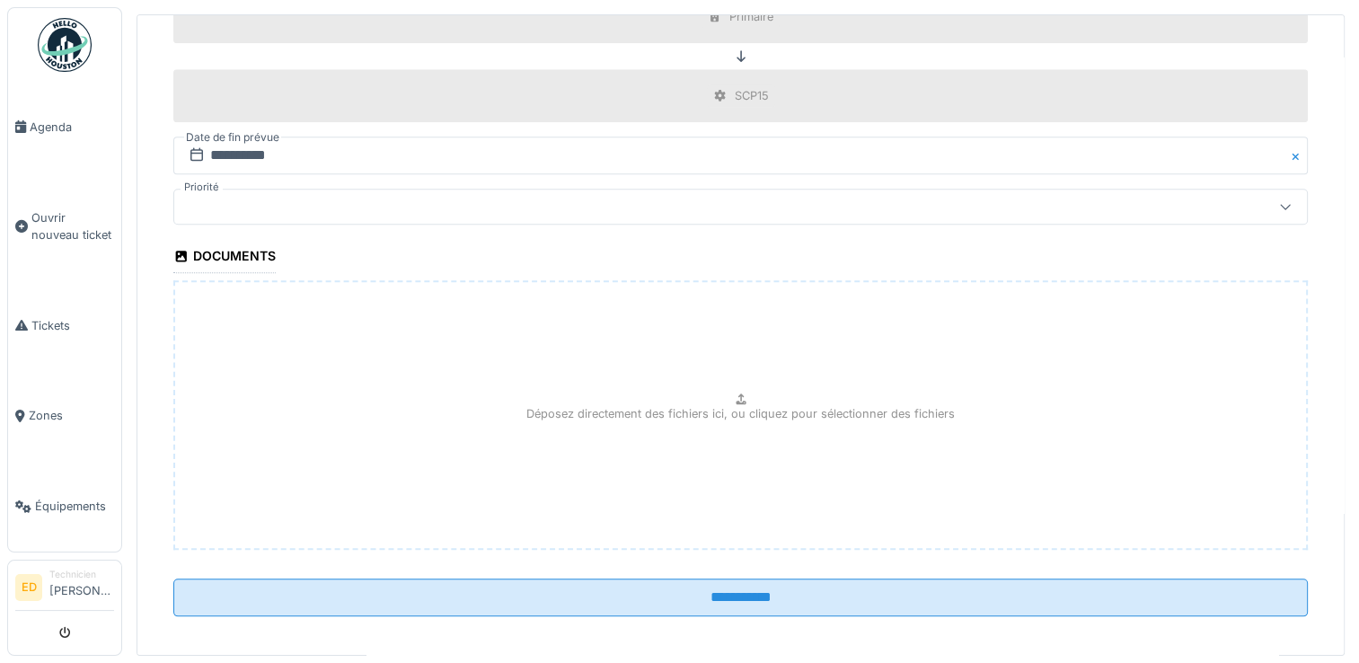
scroll to position [1785, 0]
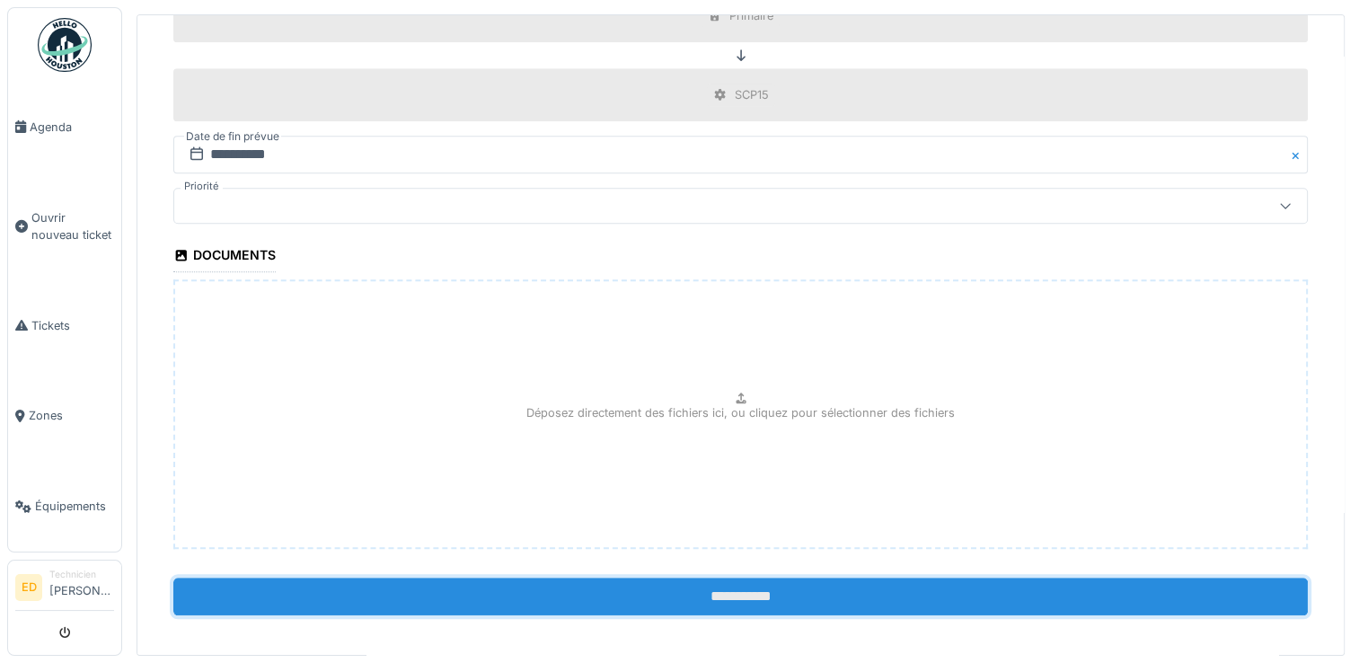
click at [1210, 587] on input "**********" at bounding box center [740, 597] width 1134 height 38
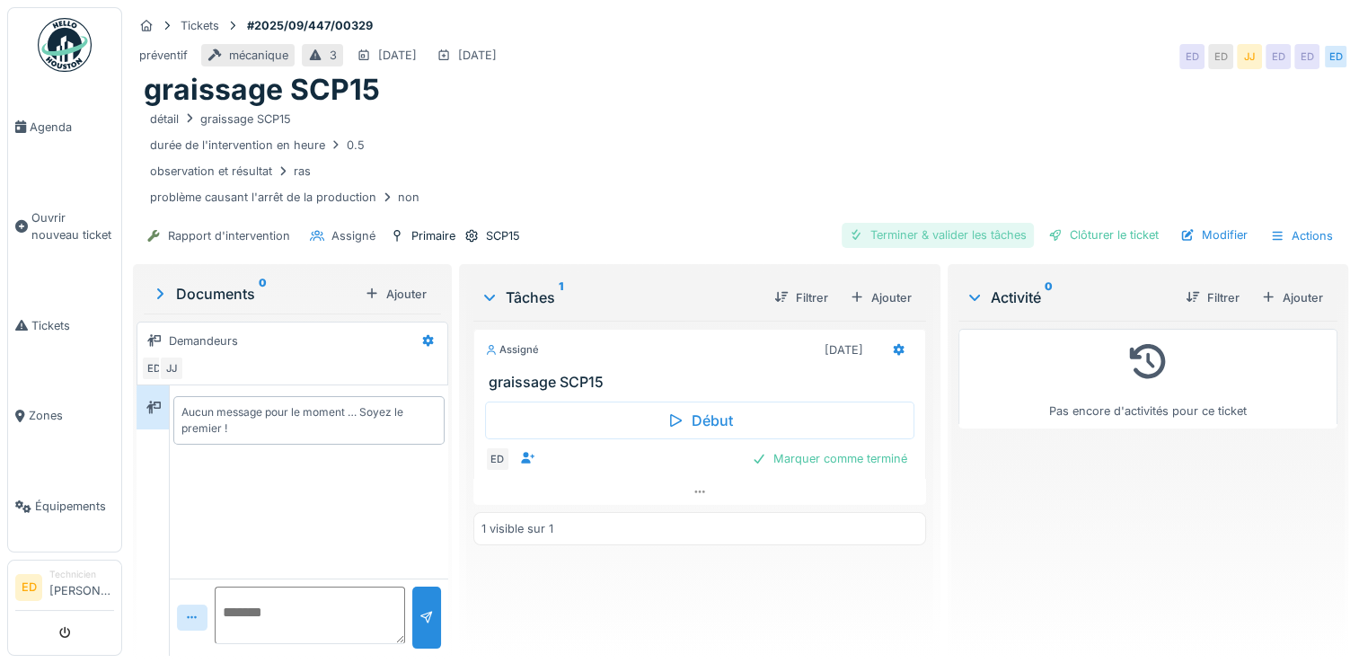
click at [956, 232] on div "Terminer & valider les tâches" at bounding box center [938, 235] width 192 height 24
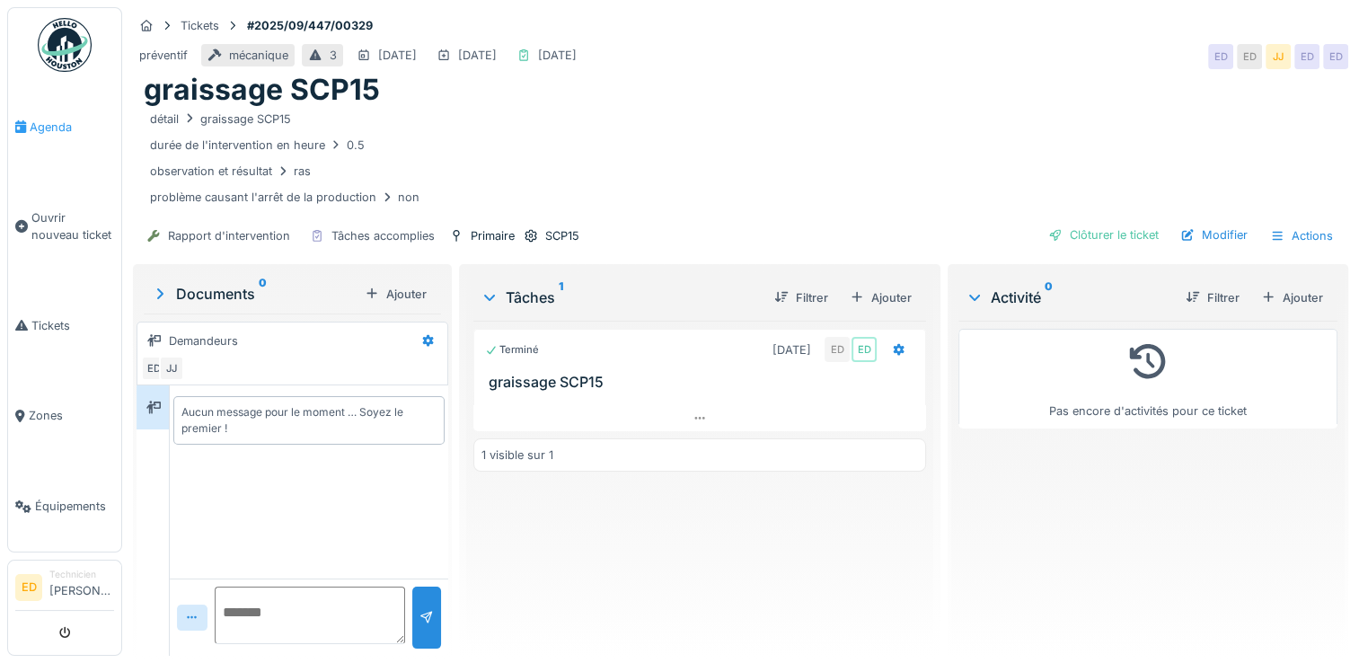
click at [59, 131] on span "Agenda" at bounding box center [72, 127] width 84 height 17
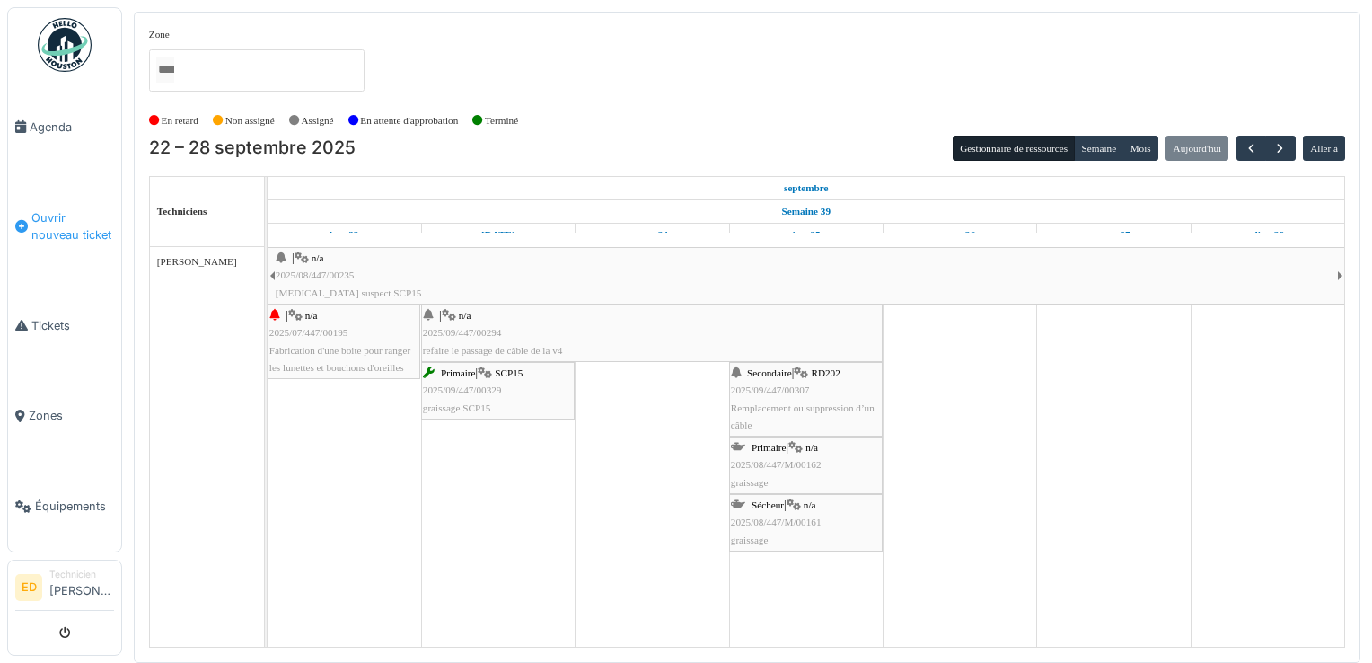
click at [32, 228] on span "Ouvrir nouveau ticket" at bounding box center [72, 226] width 83 height 34
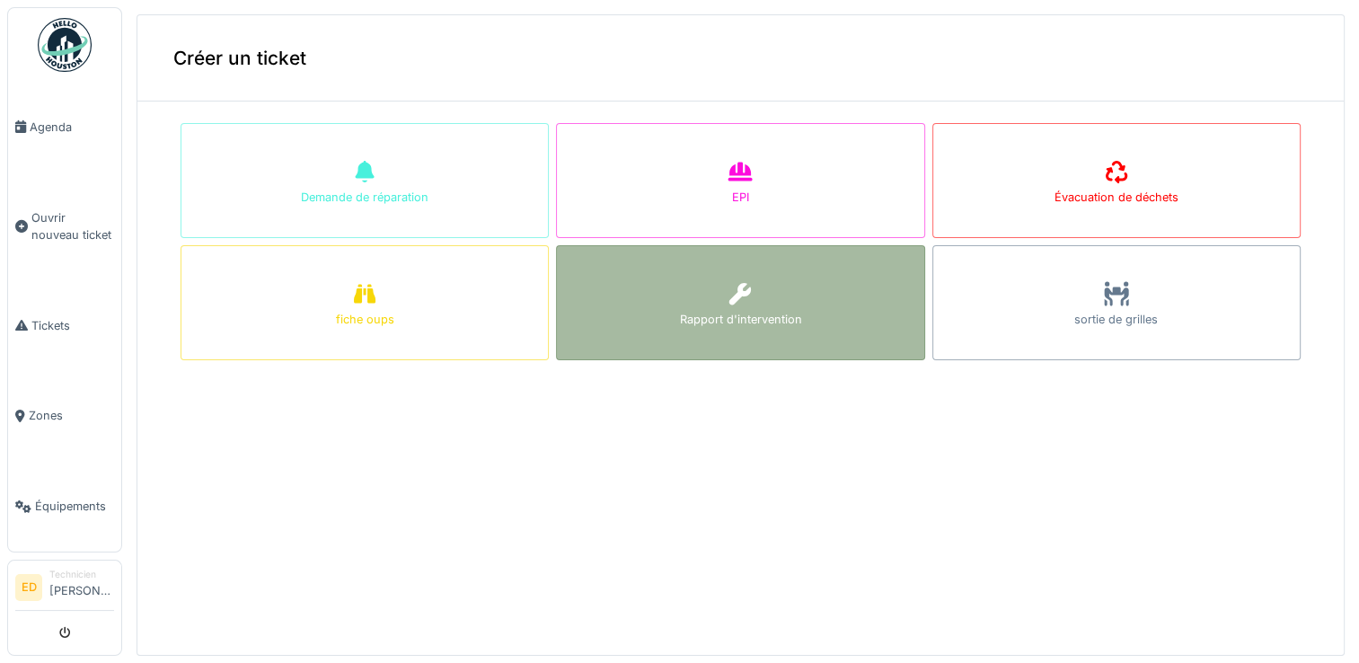
click at [679, 318] on div "Rapport d'intervention" at bounding box center [740, 319] width 122 height 17
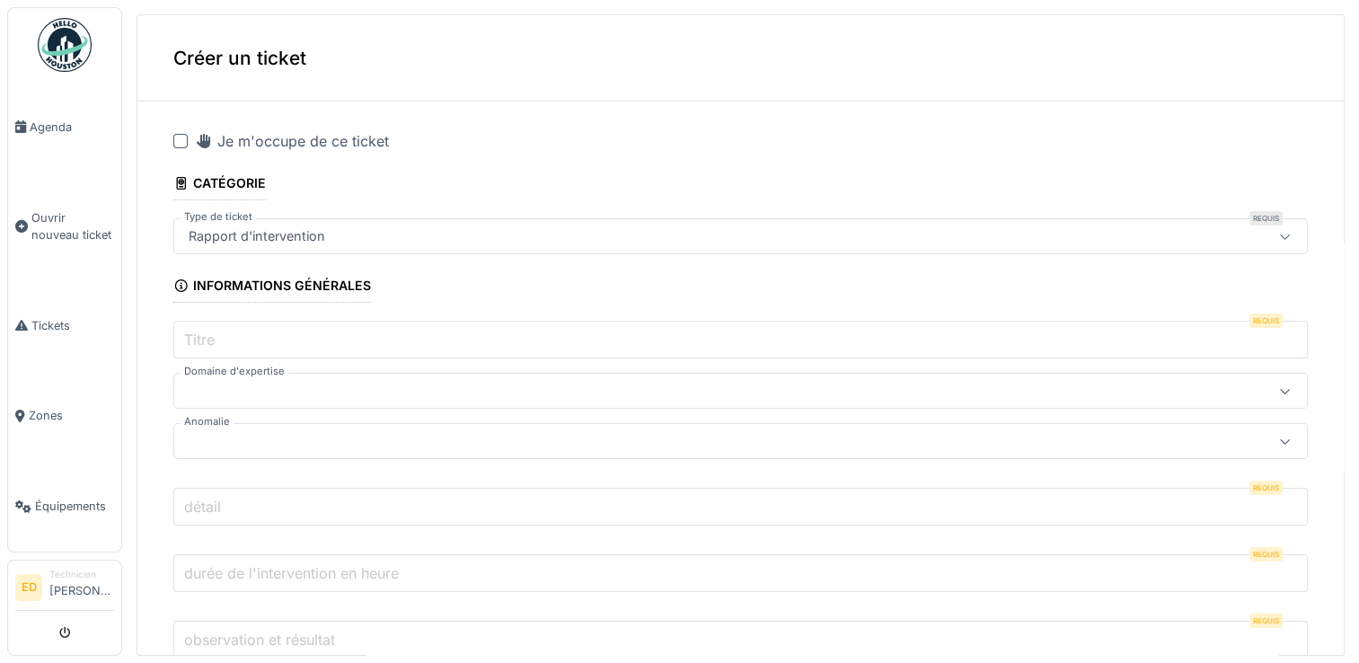
click at [183, 140] on div at bounding box center [180, 141] width 14 height 14
click at [241, 326] on input "Titre" at bounding box center [740, 340] width 1134 height 38
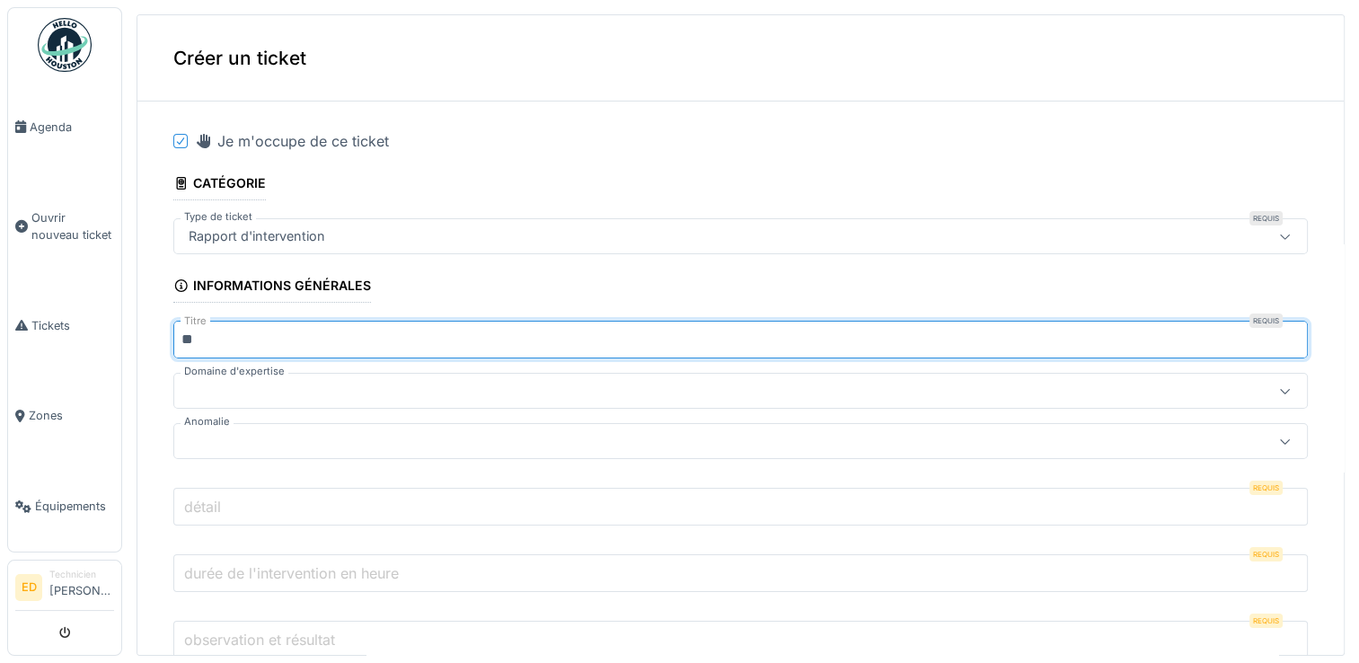
type input "*"
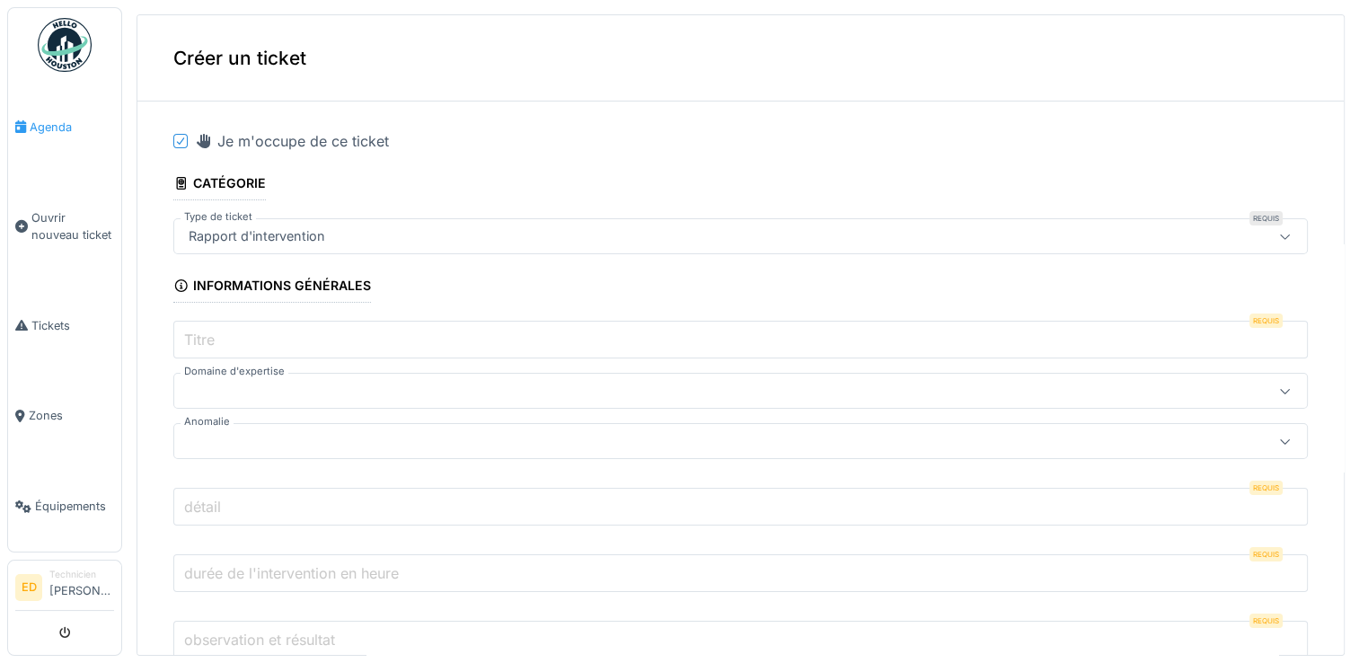
click at [76, 129] on span "Agenda" at bounding box center [72, 127] width 84 height 17
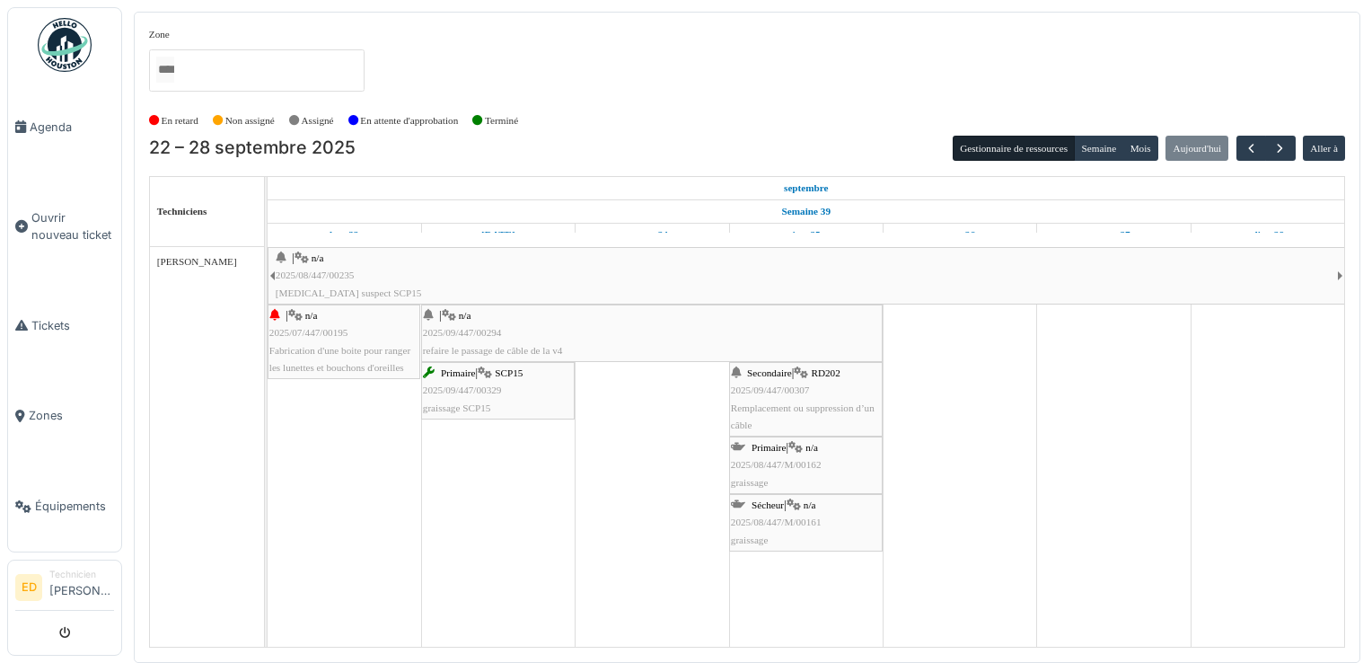
click at [319, 363] on span "Fabrication d'une boite pour ranger les lunettes et bouchons d'oreilles" at bounding box center [339, 359] width 141 height 28
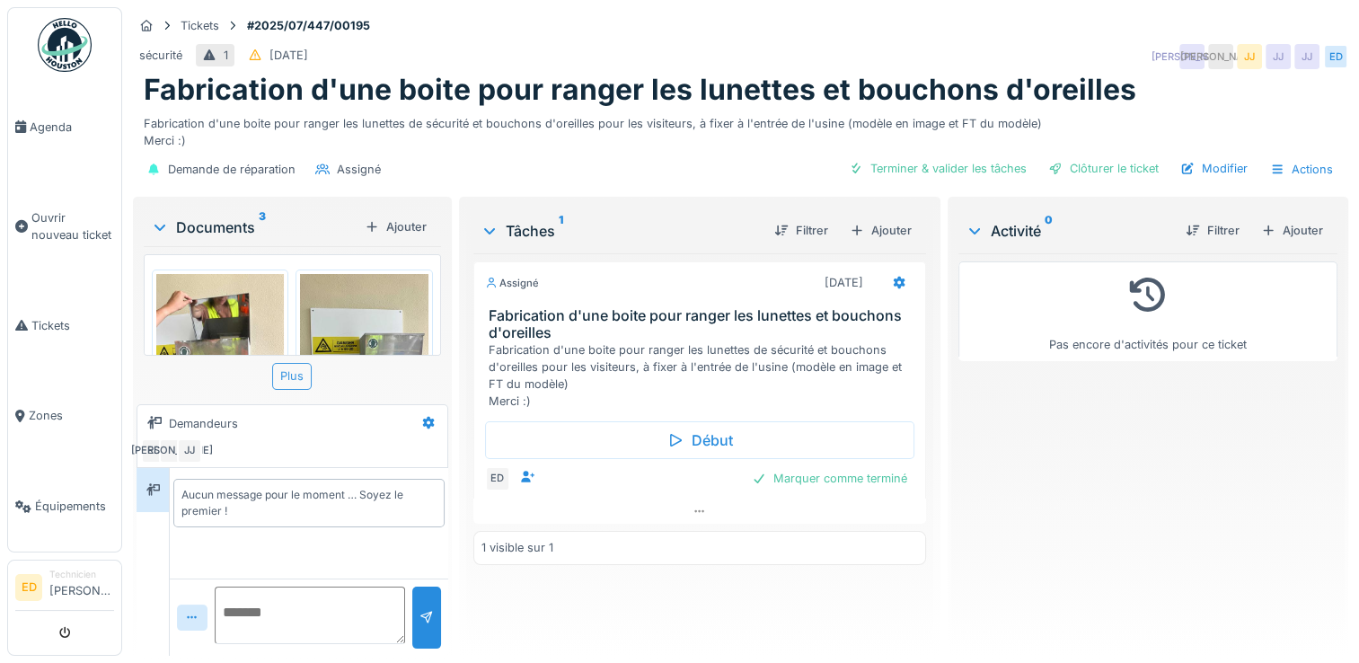
click at [295, 378] on div "Plus" at bounding box center [292, 376] width 40 height 26
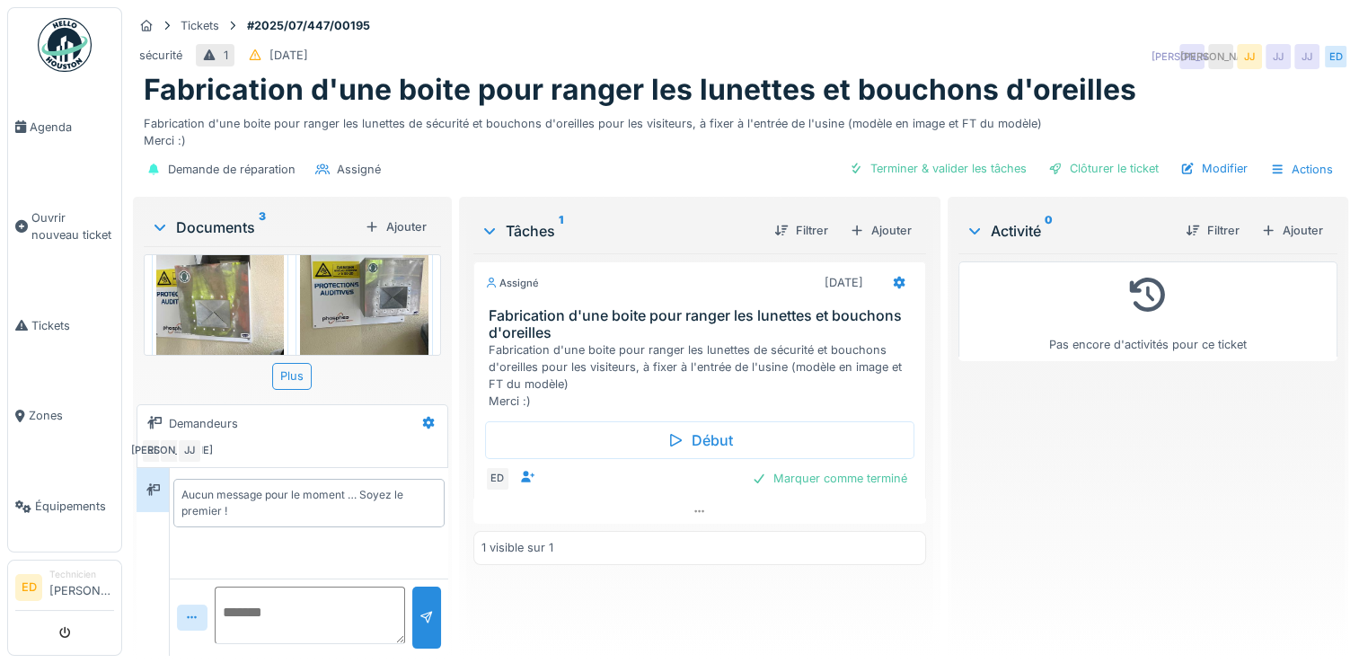
scroll to position [59, 0]
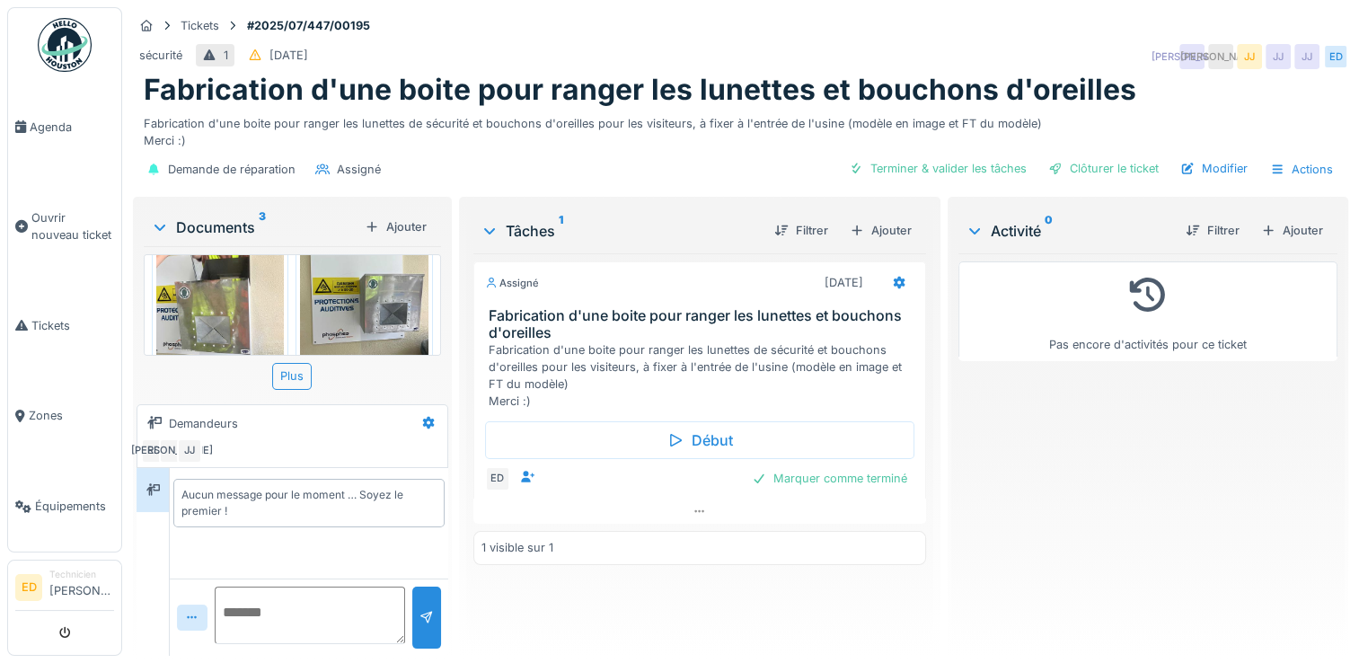
click at [219, 288] on img at bounding box center [220, 300] width 128 height 171
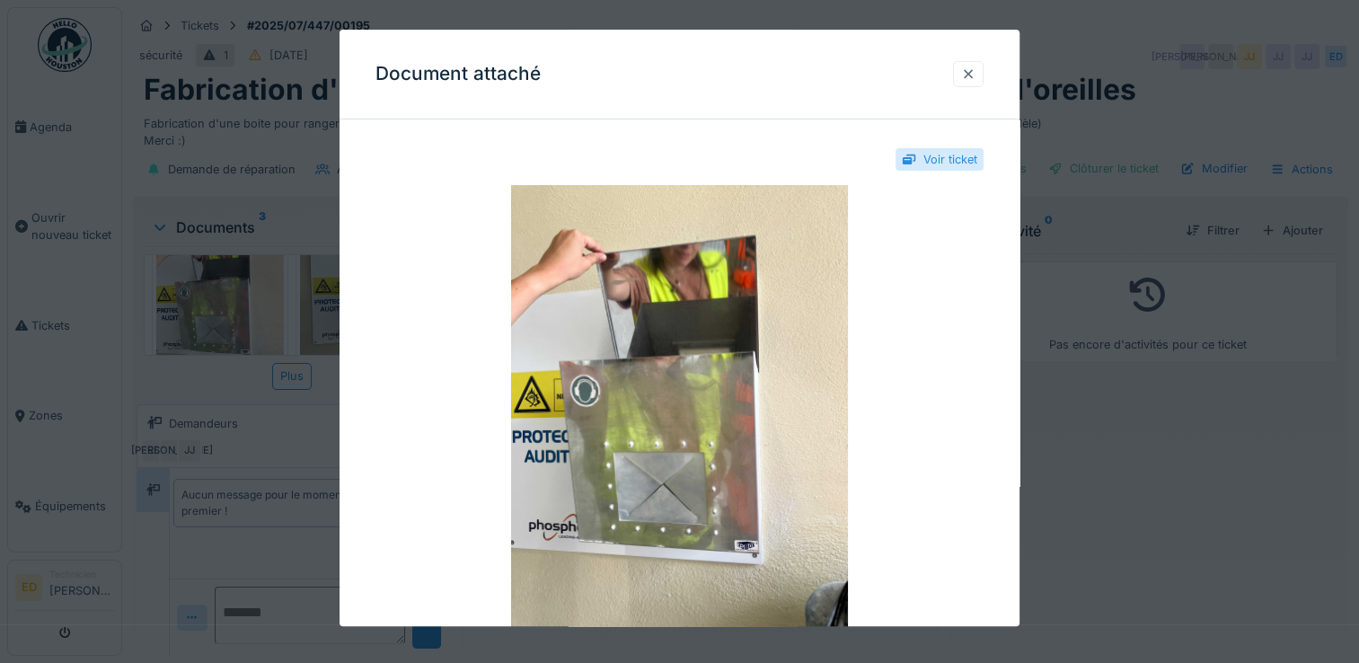
click at [975, 75] on div at bounding box center [968, 74] width 14 height 17
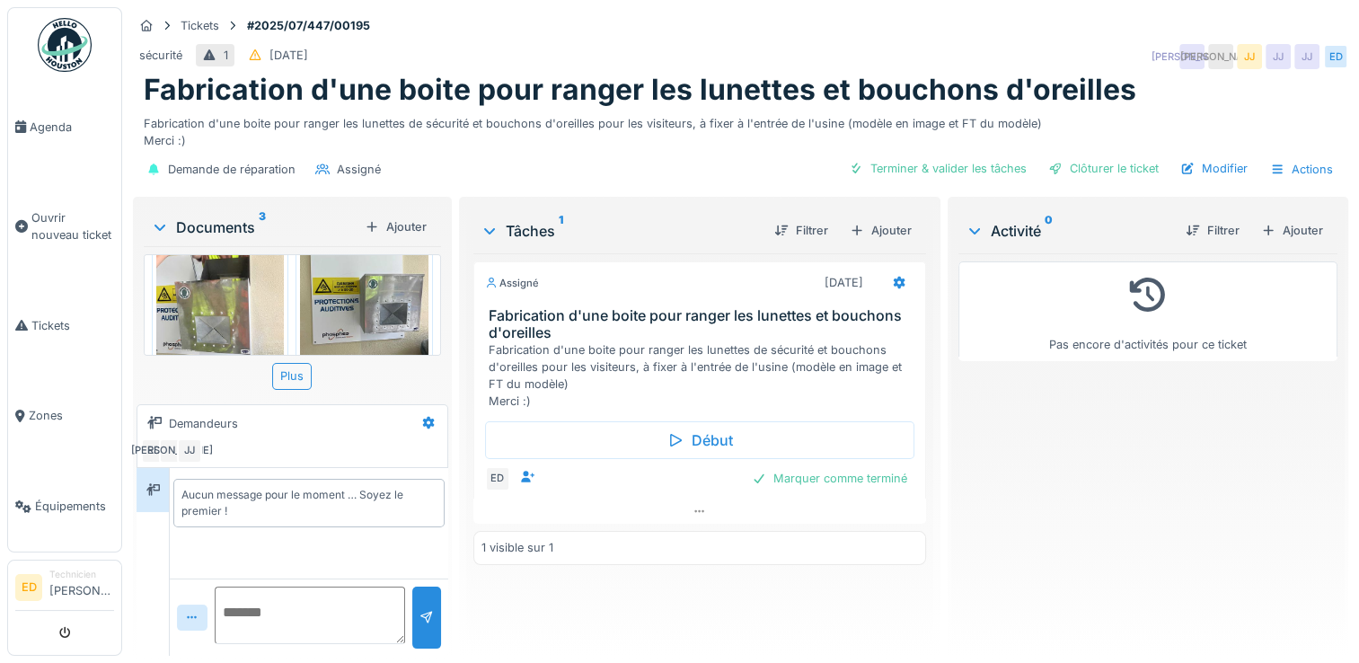
click at [372, 313] on img at bounding box center [364, 300] width 128 height 171
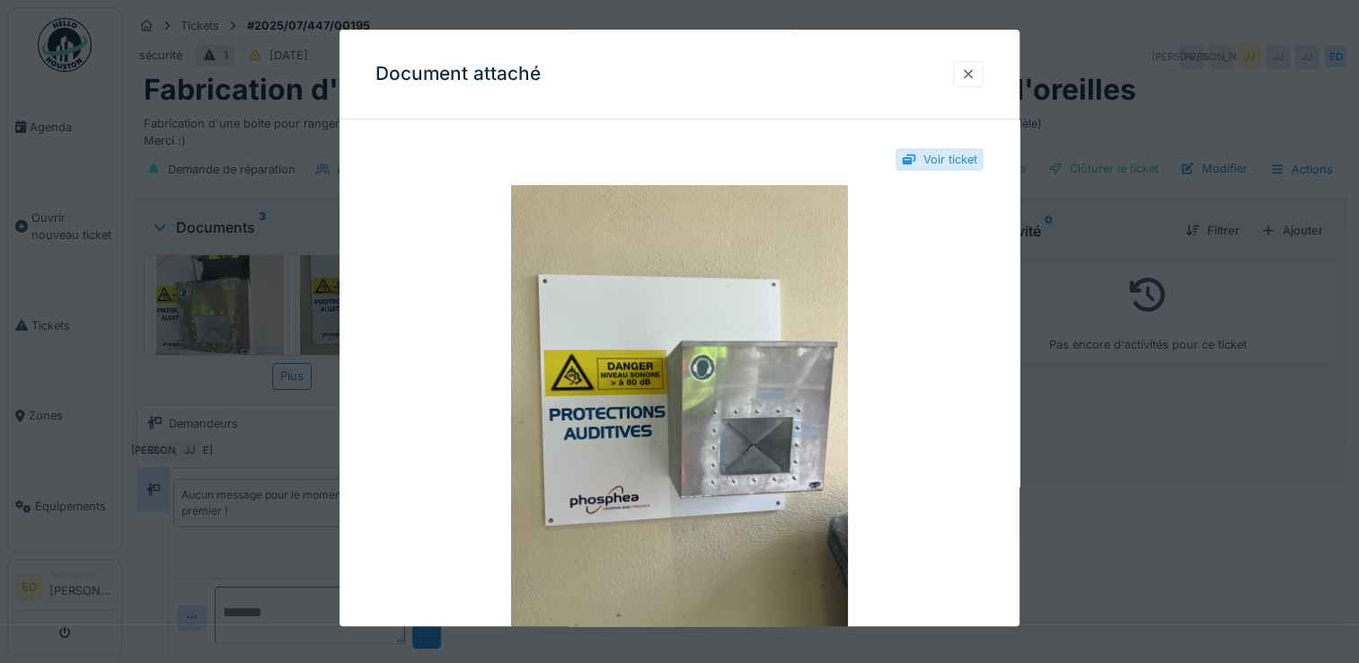
click at [981, 65] on div at bounding box center [968, 74] width 31 height 26
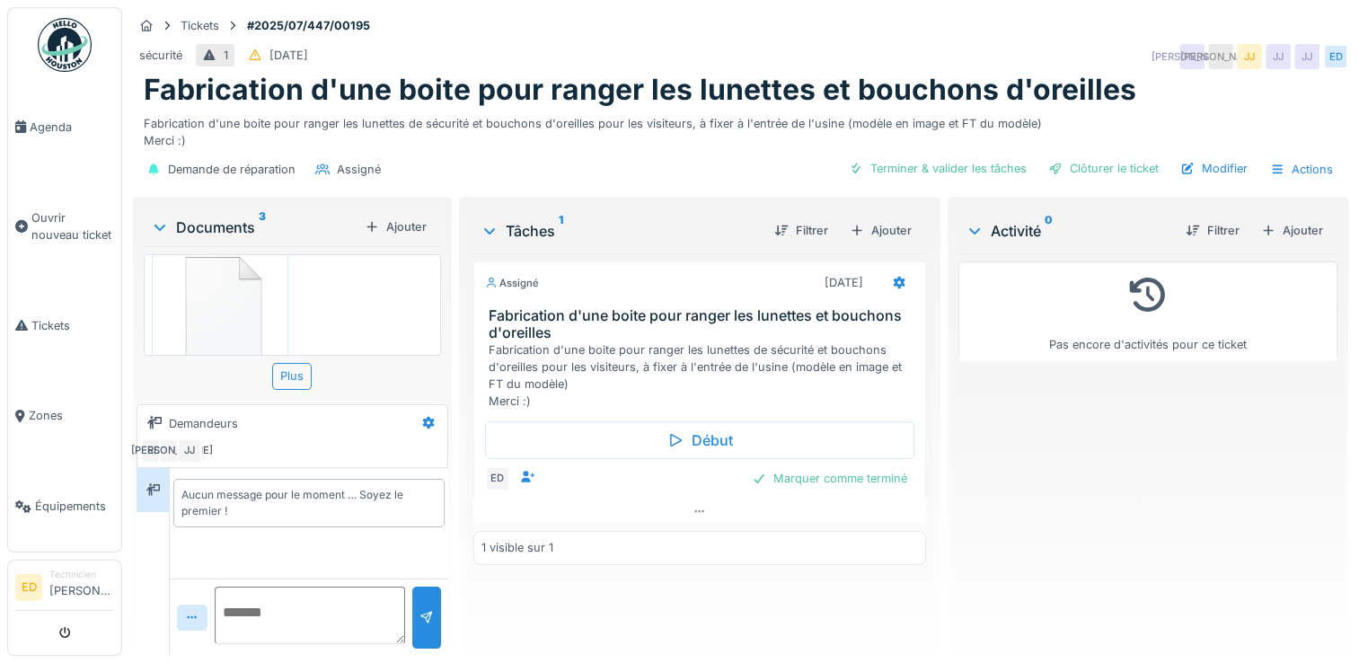
scroll to position [275, 0]
click at [201, 304] on img at bounding box center [220, 278] width 128 height 122
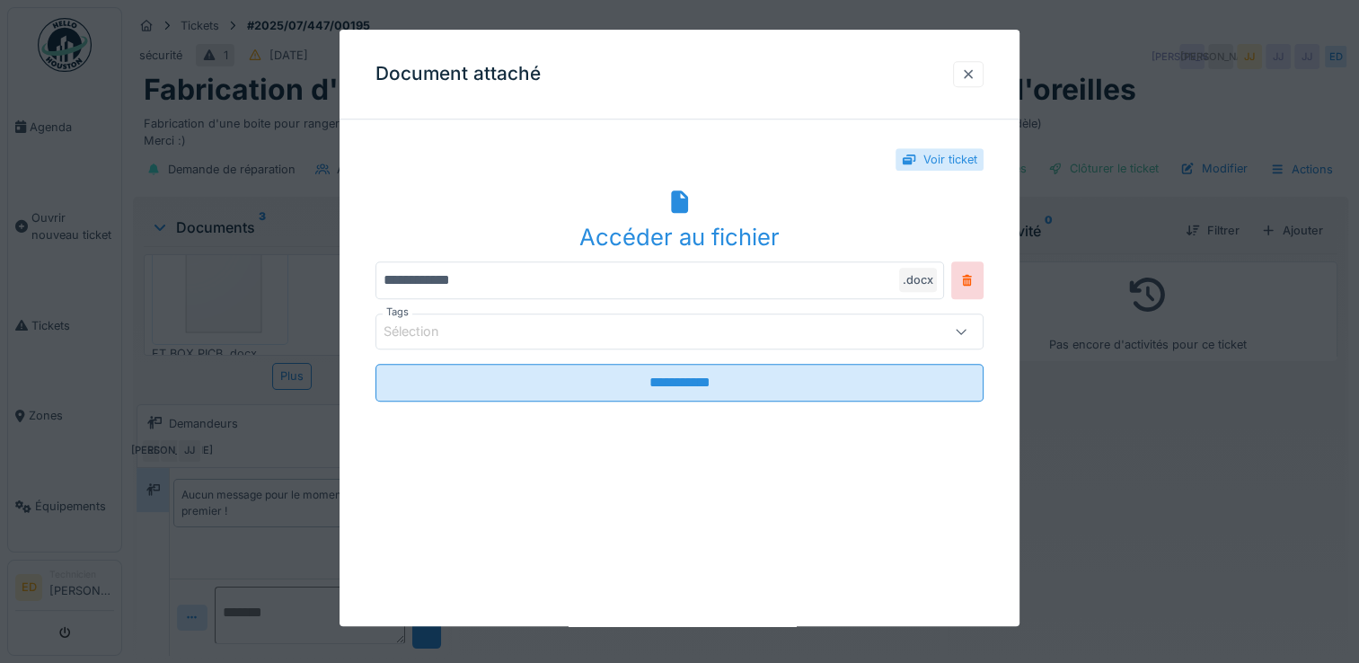
click at [967, 70] on div at bounding box center [968, 74] width 14 height 17
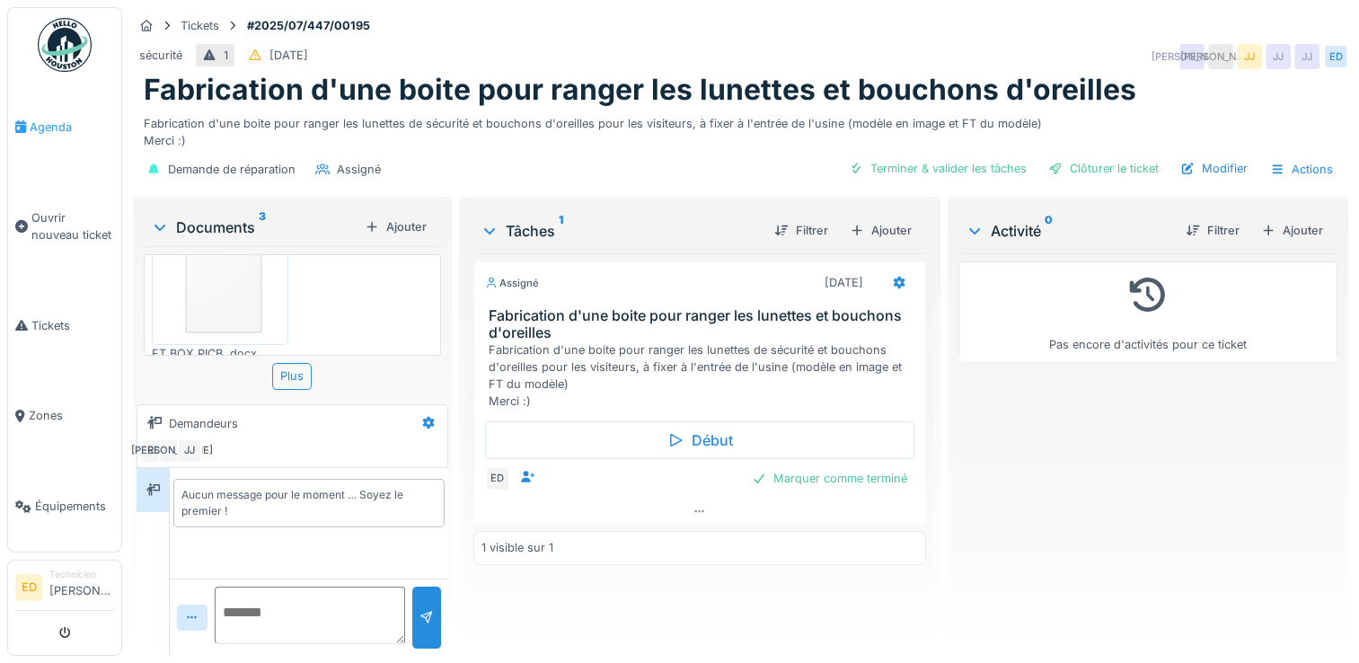
click at [68, 119] on span "Agenda" at bounding box center [72, 127] width 84 height 17
